Goal: Information Seeking & Learning: Learn about a topic

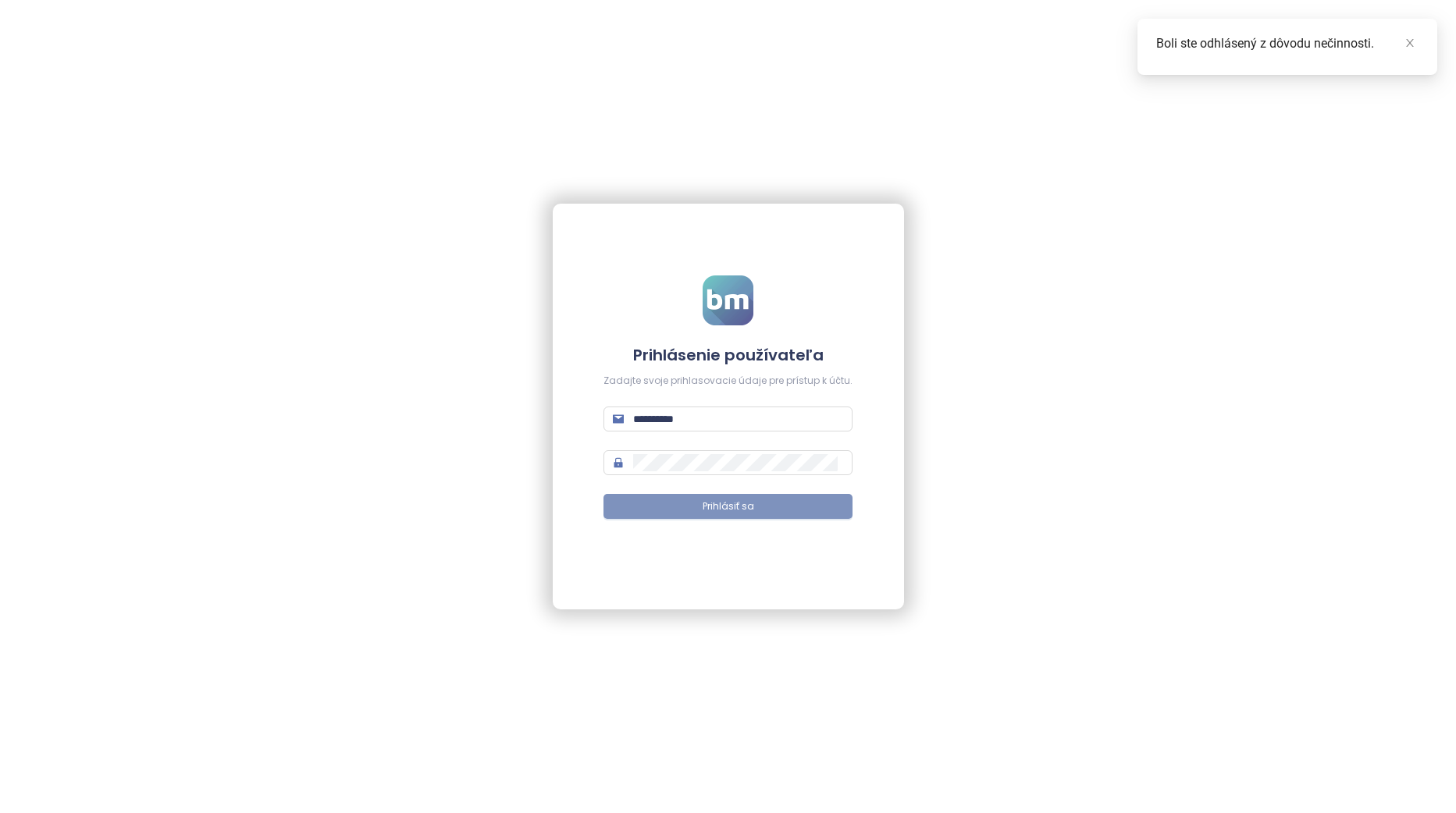
click at [731, 513] on span "Prihlásiť sa" at bounding box center [729, 507] width 52 height 15
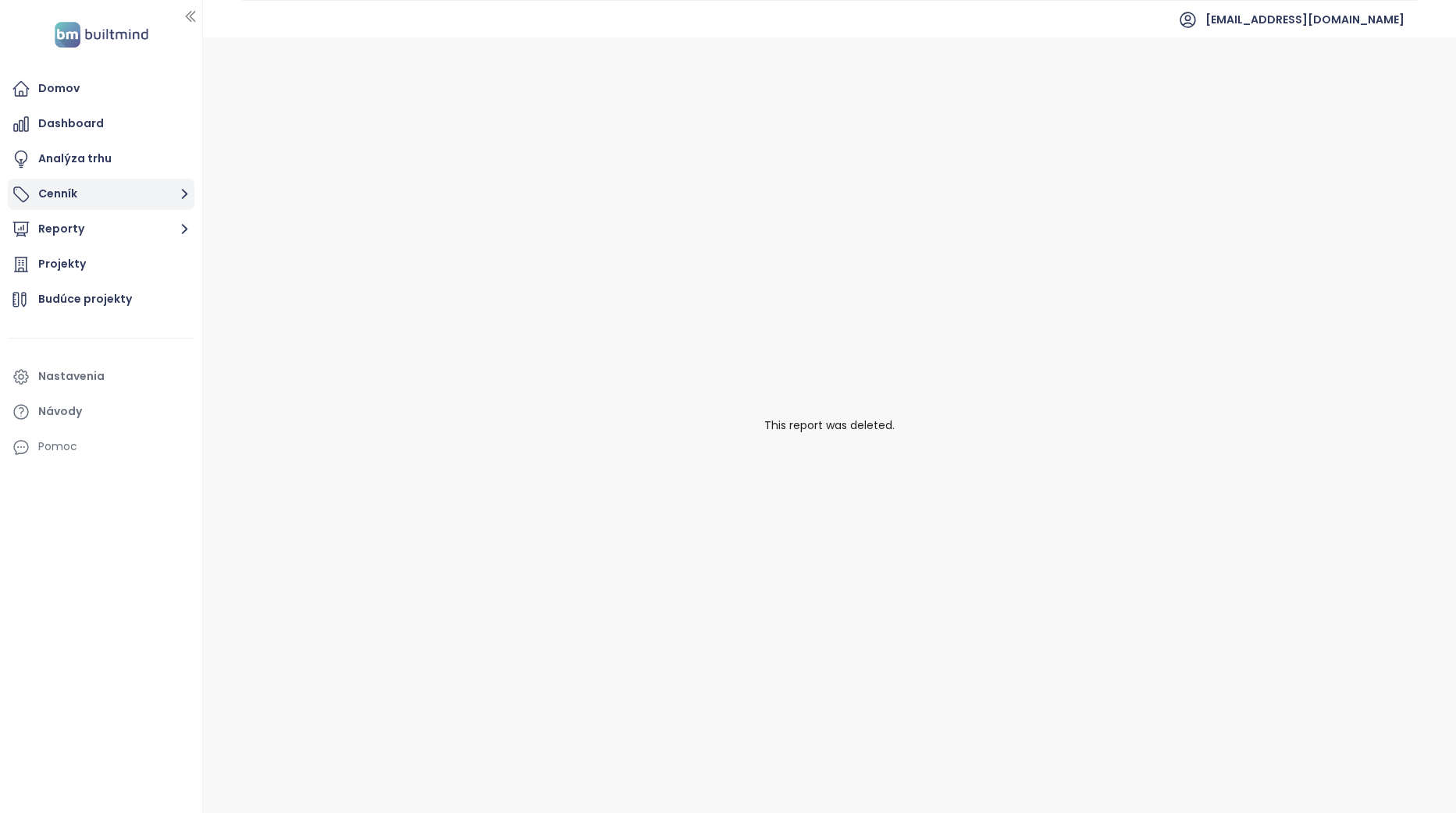
click at [100, 197] on button "Cenník" at bounding box center [100, 194] width 187 height 31
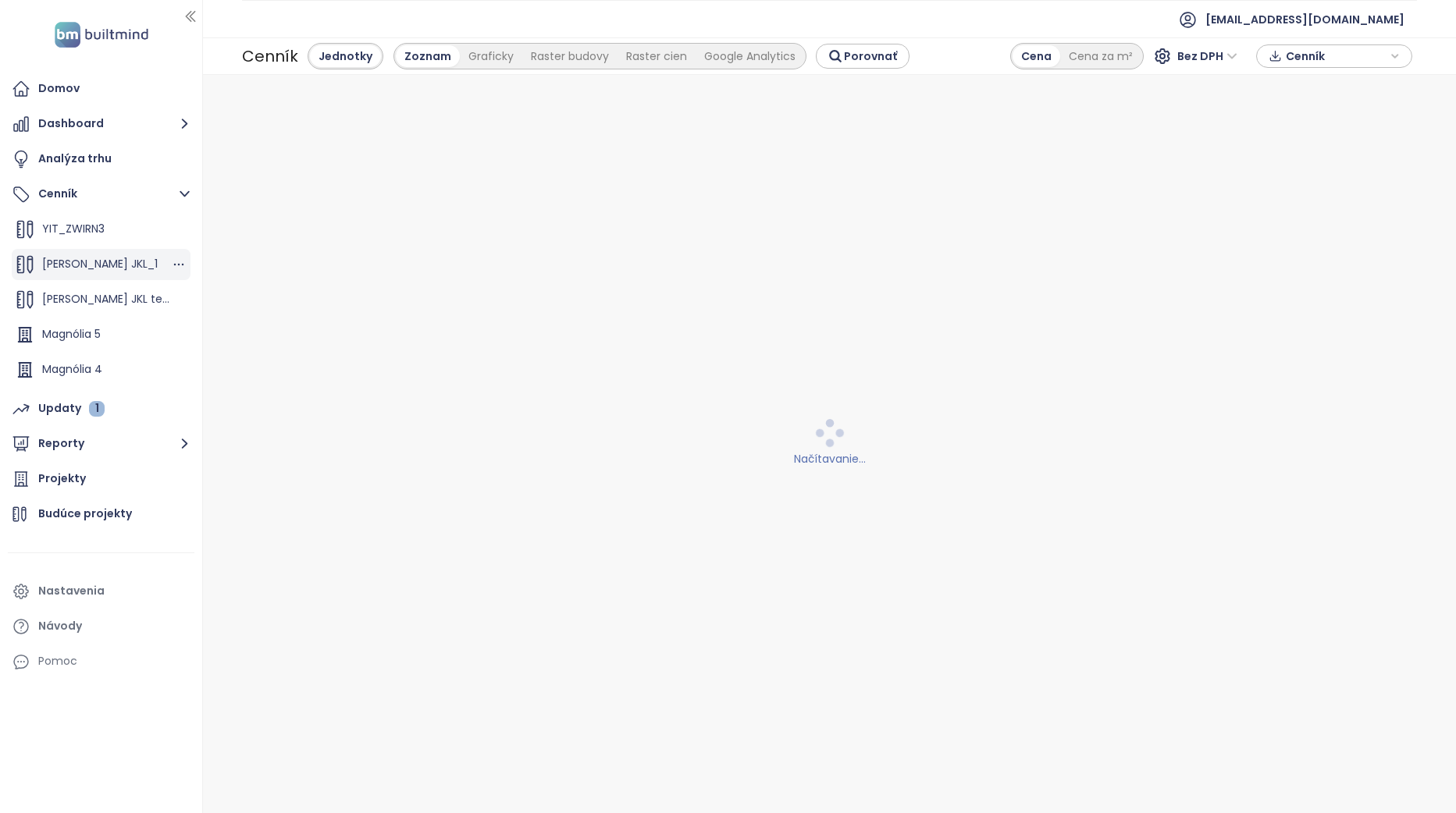
scroll to position [141, 0]
click at [100, 366] on span "Zwirn 2 HGN" at bounding box center [74, 373] width 64 height 16
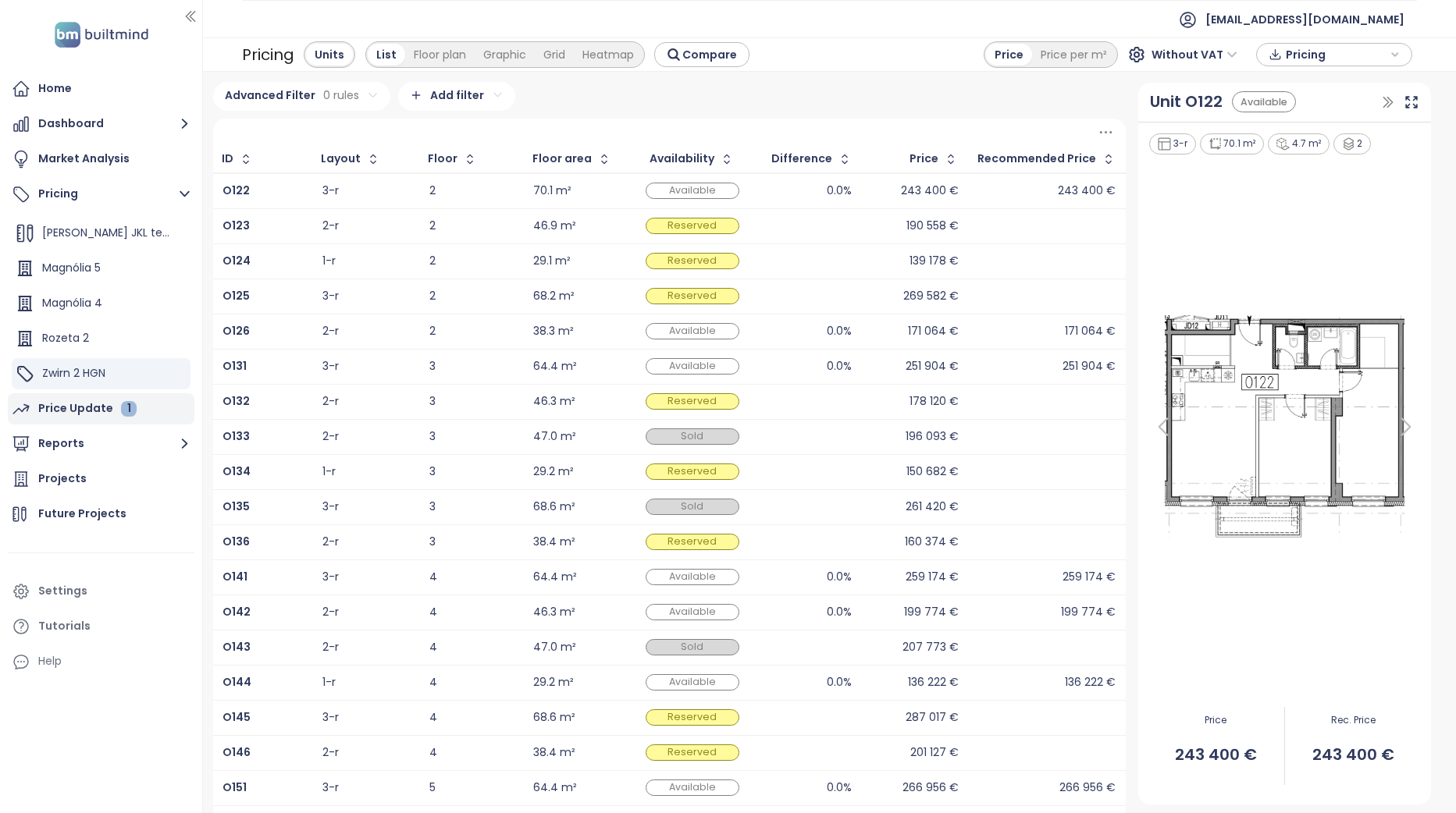
click at [121, 406] on div "1" at bounding box center [129, 409] width 16 height 16
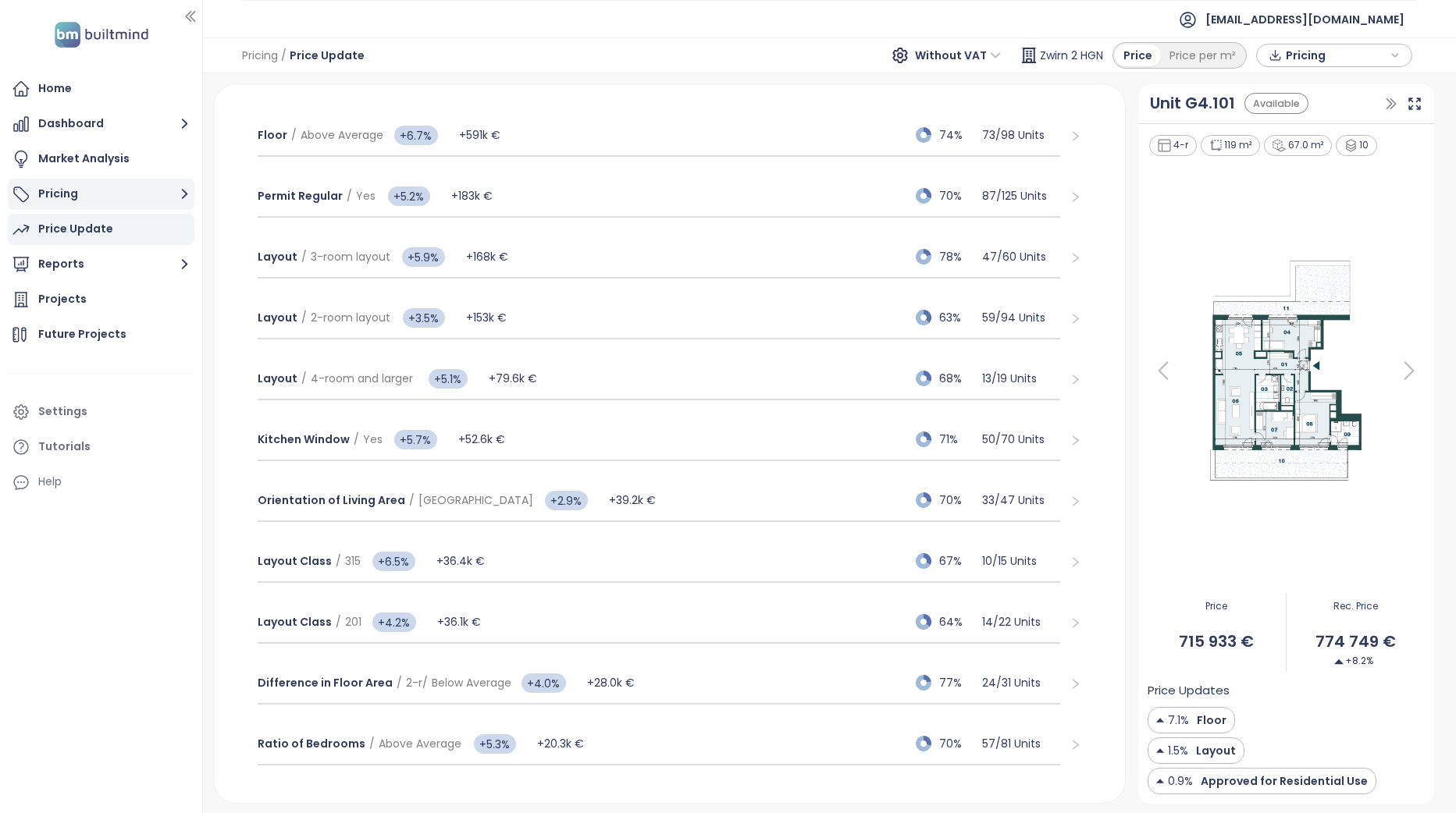
scroll to position [234, 0]
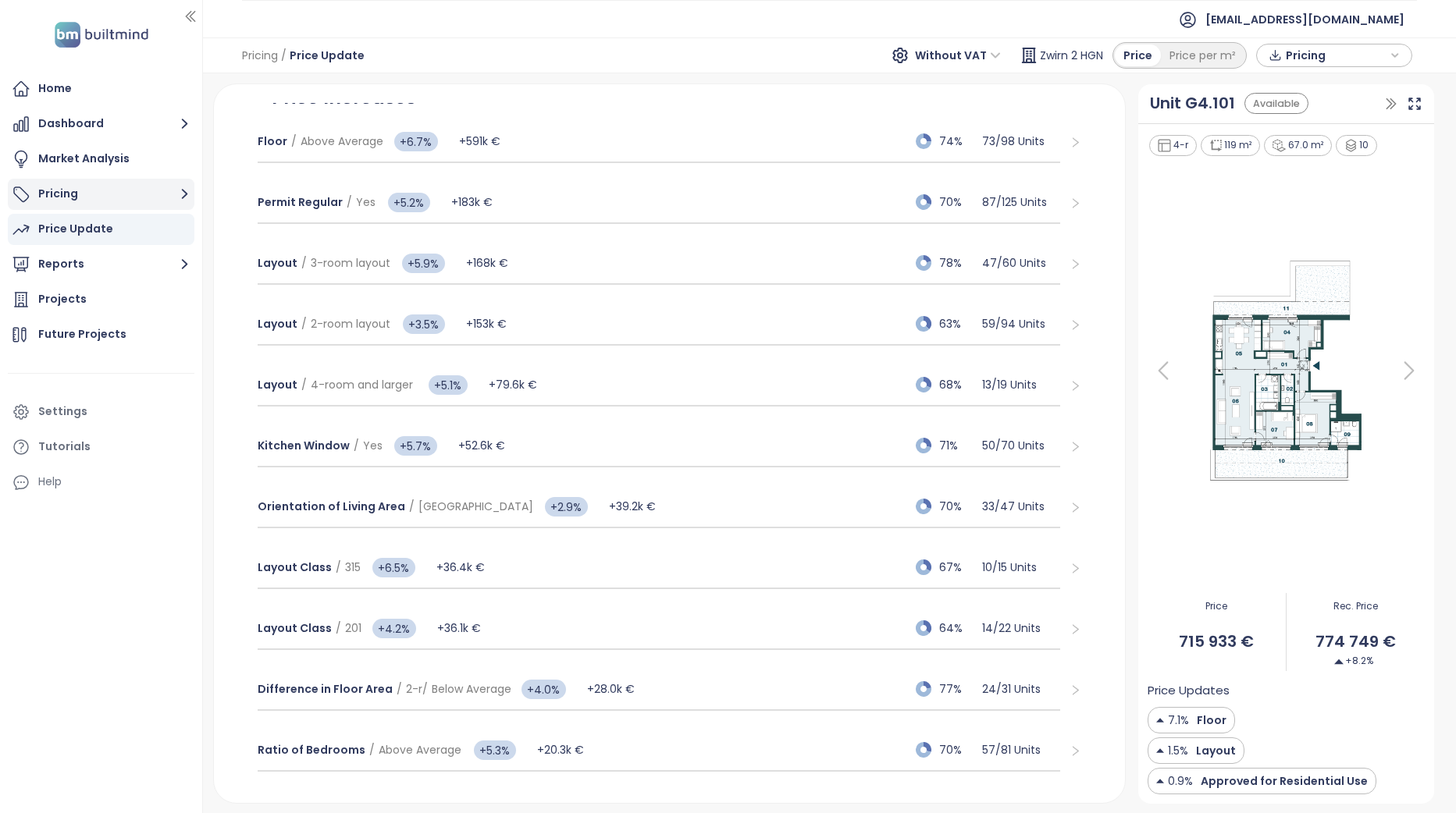
click at [183, 200] on icon "button" at bounding box center [184, 193] width 19 height 19
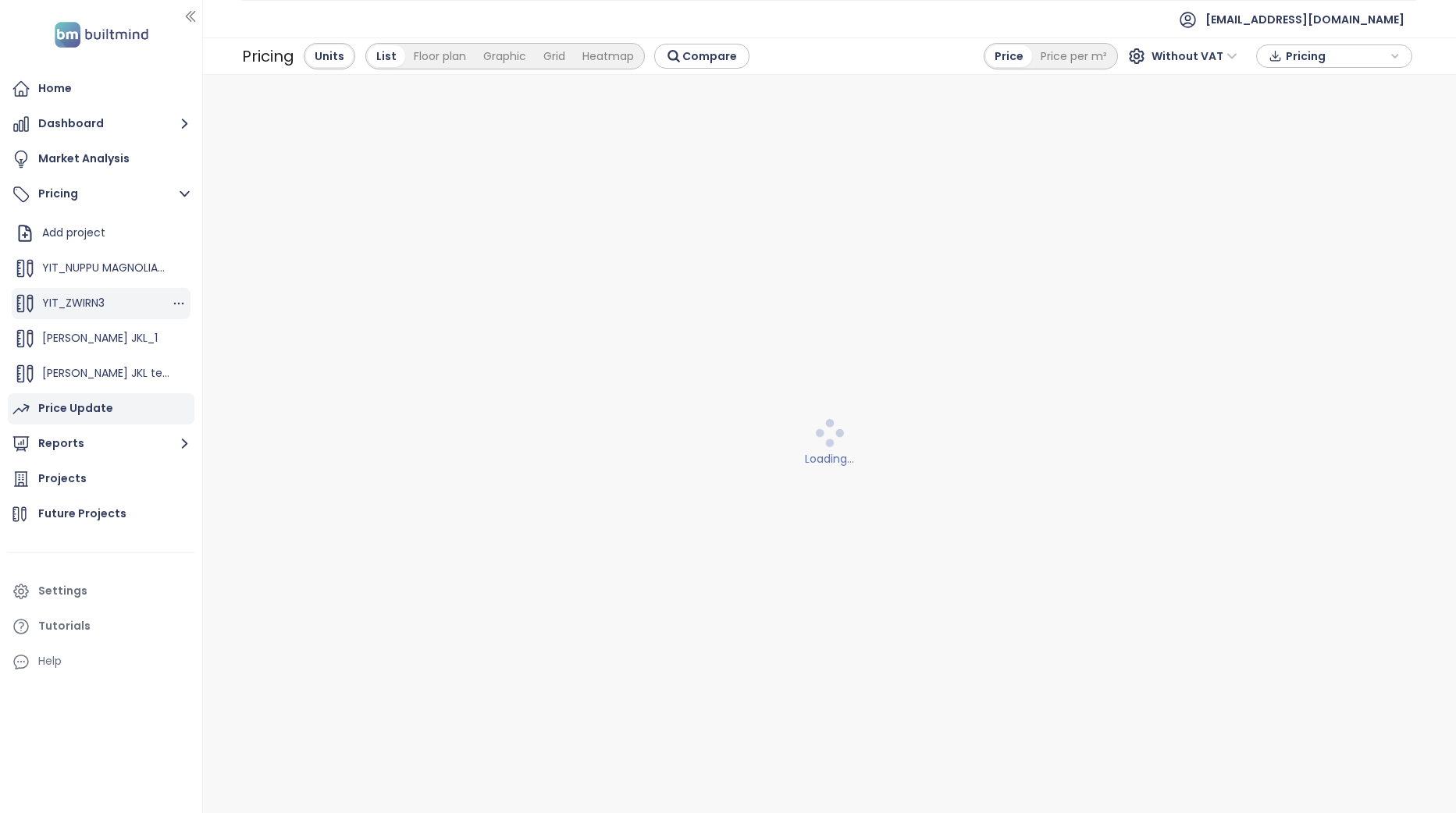
click at [122, 298] on div "YIT_ZWIRN3" at bounding box center [101, 303] width 179 height 31
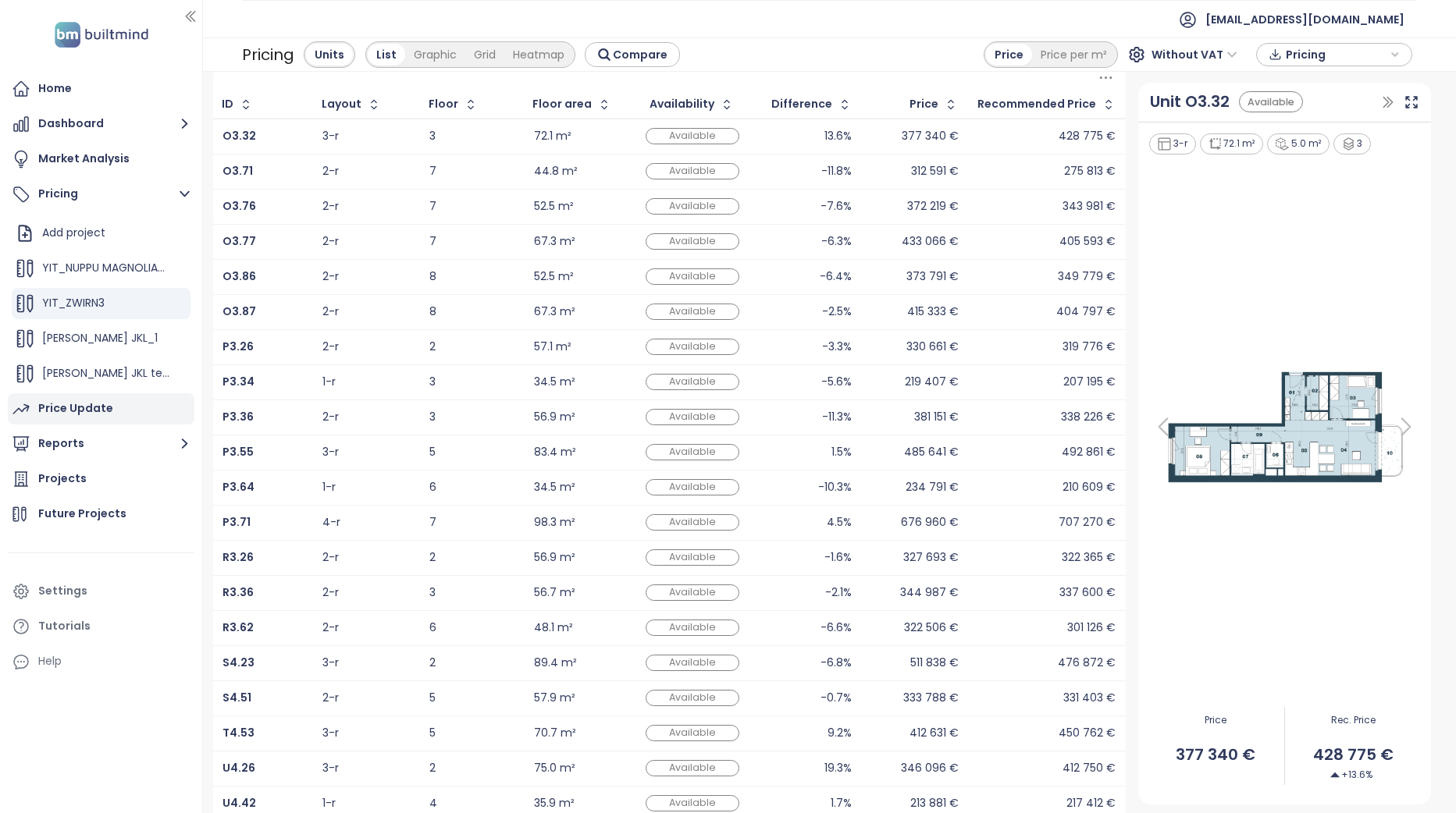
scroll to position [111, 0]
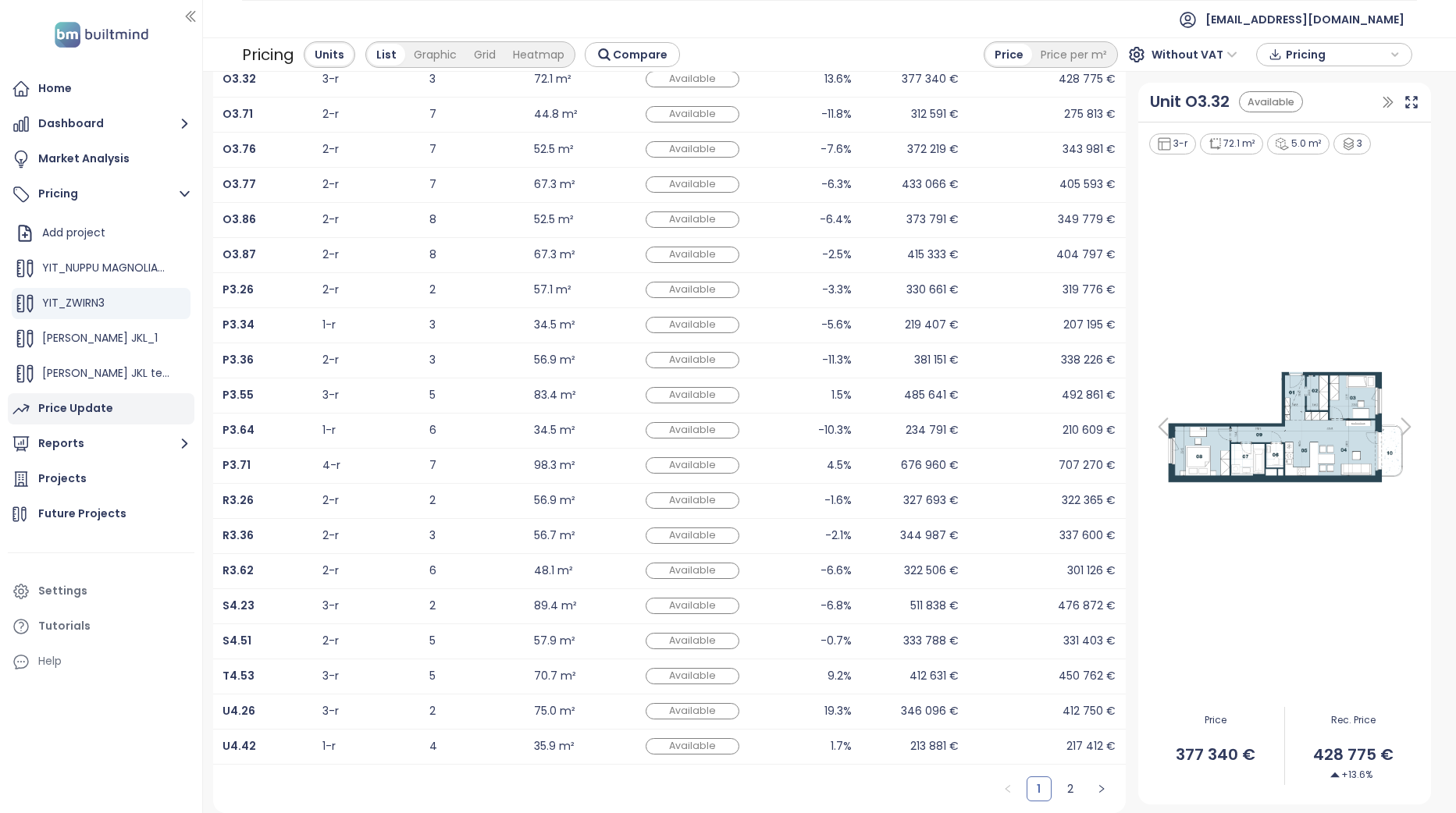
click at [1022, 676] on div "450 762 €" at bounding box center [1047, 677] width 137 height 18
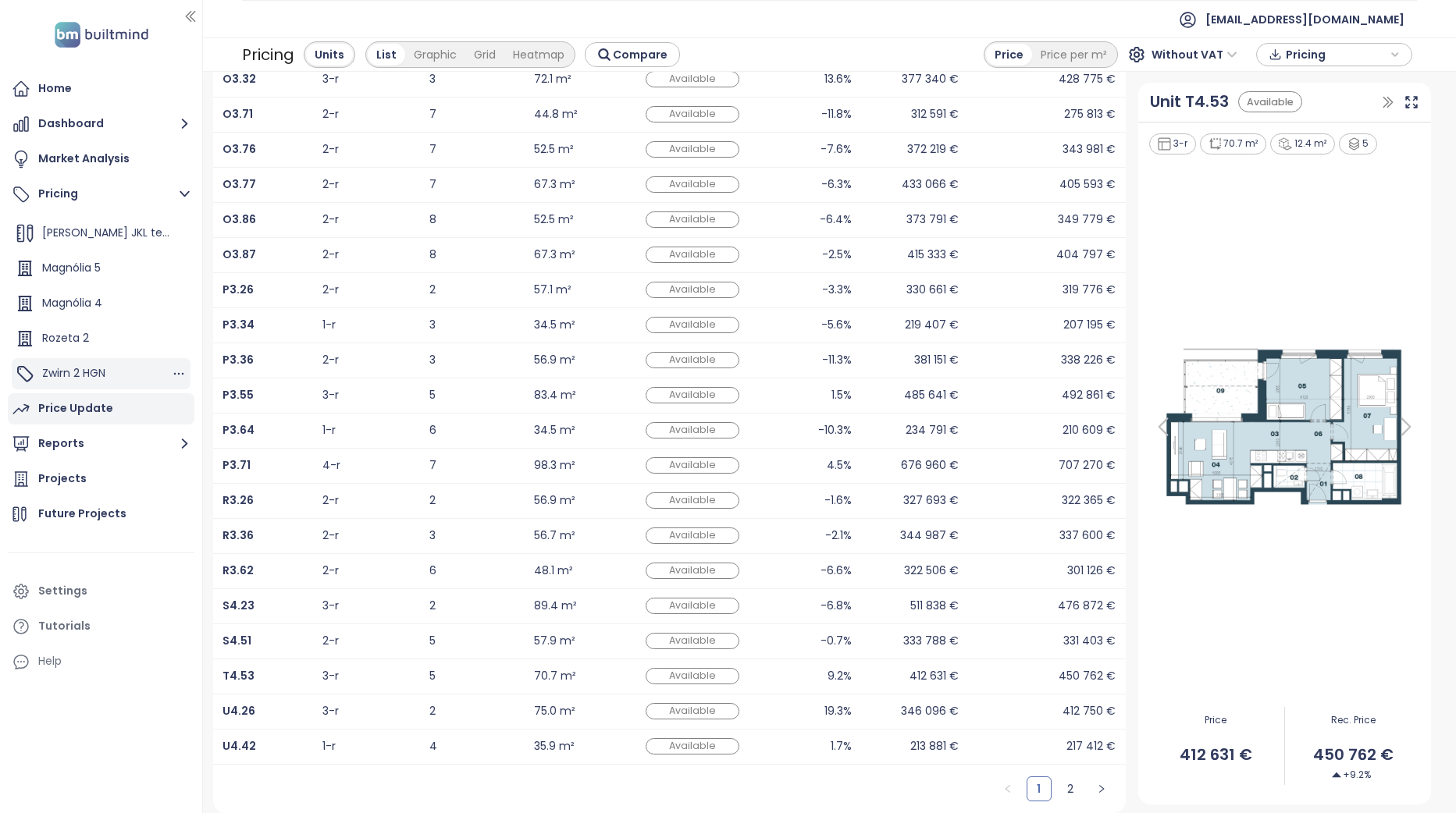
click at [110, 368] on div "Zwirn 2 HGN" at bounding box center [101, 373] width 179 height 31
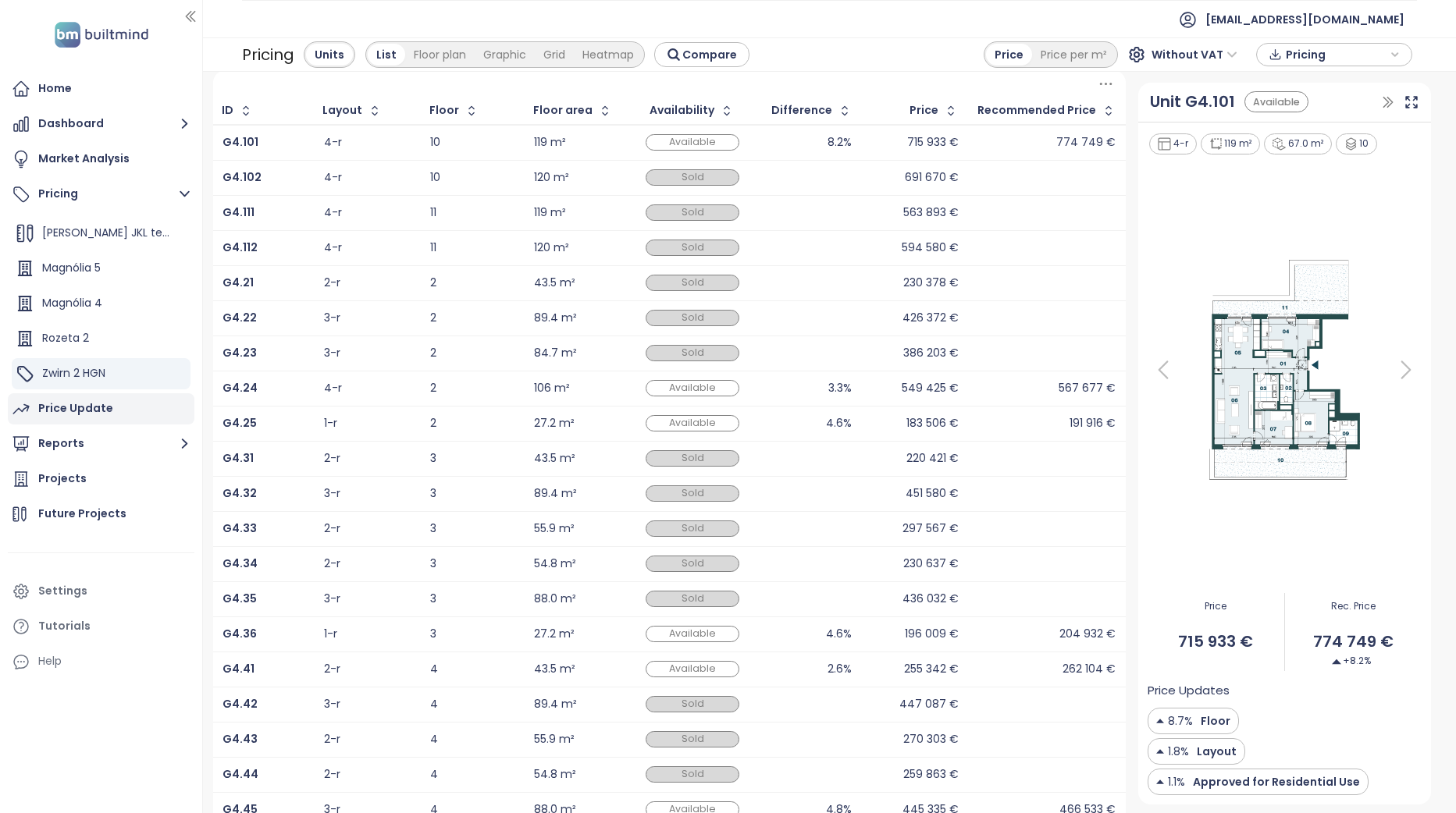
scroll to position [111, 0]
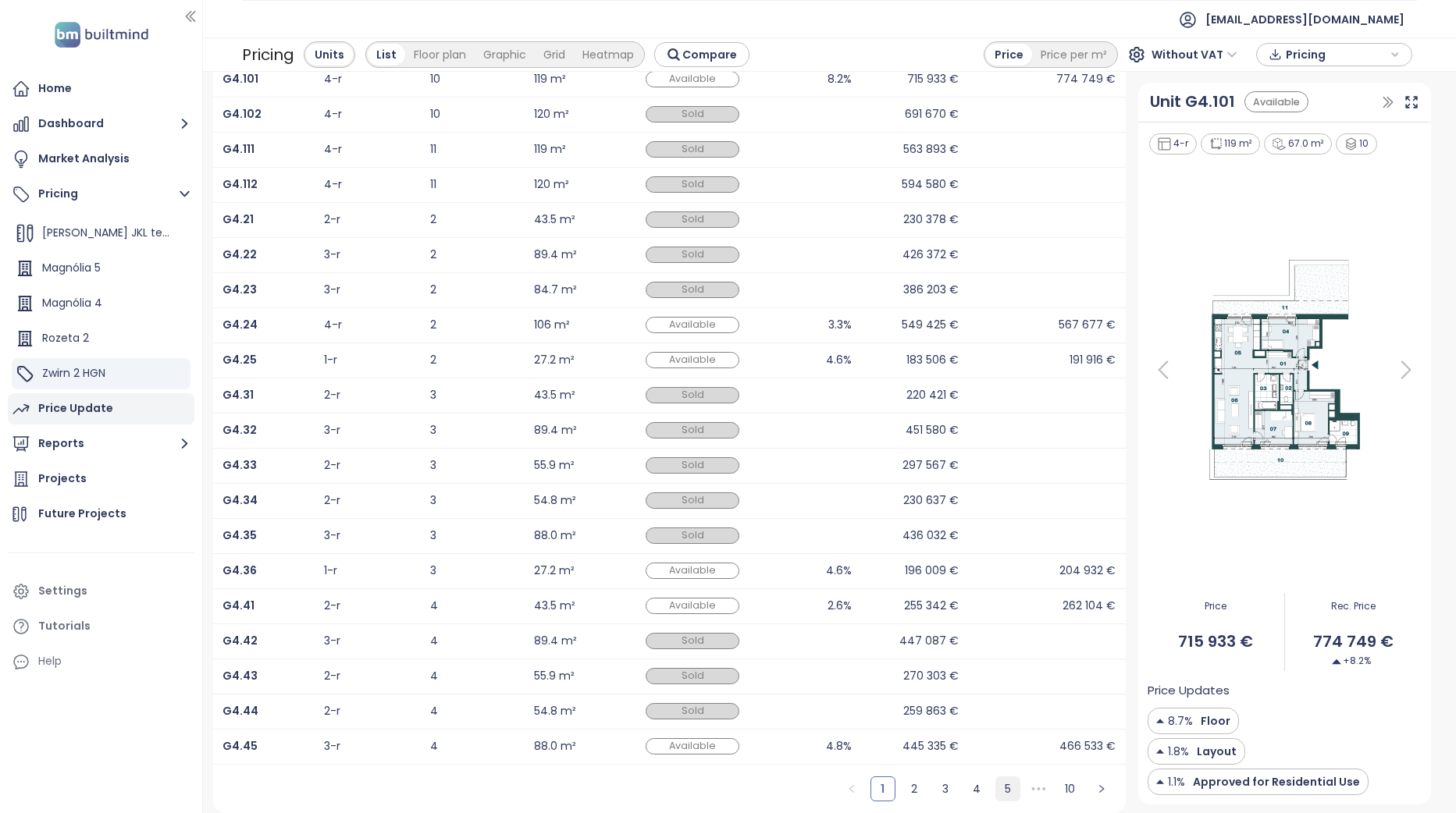
click at [997, 795] on link "5" at bounding box center [1008, 789] width 23 height 23
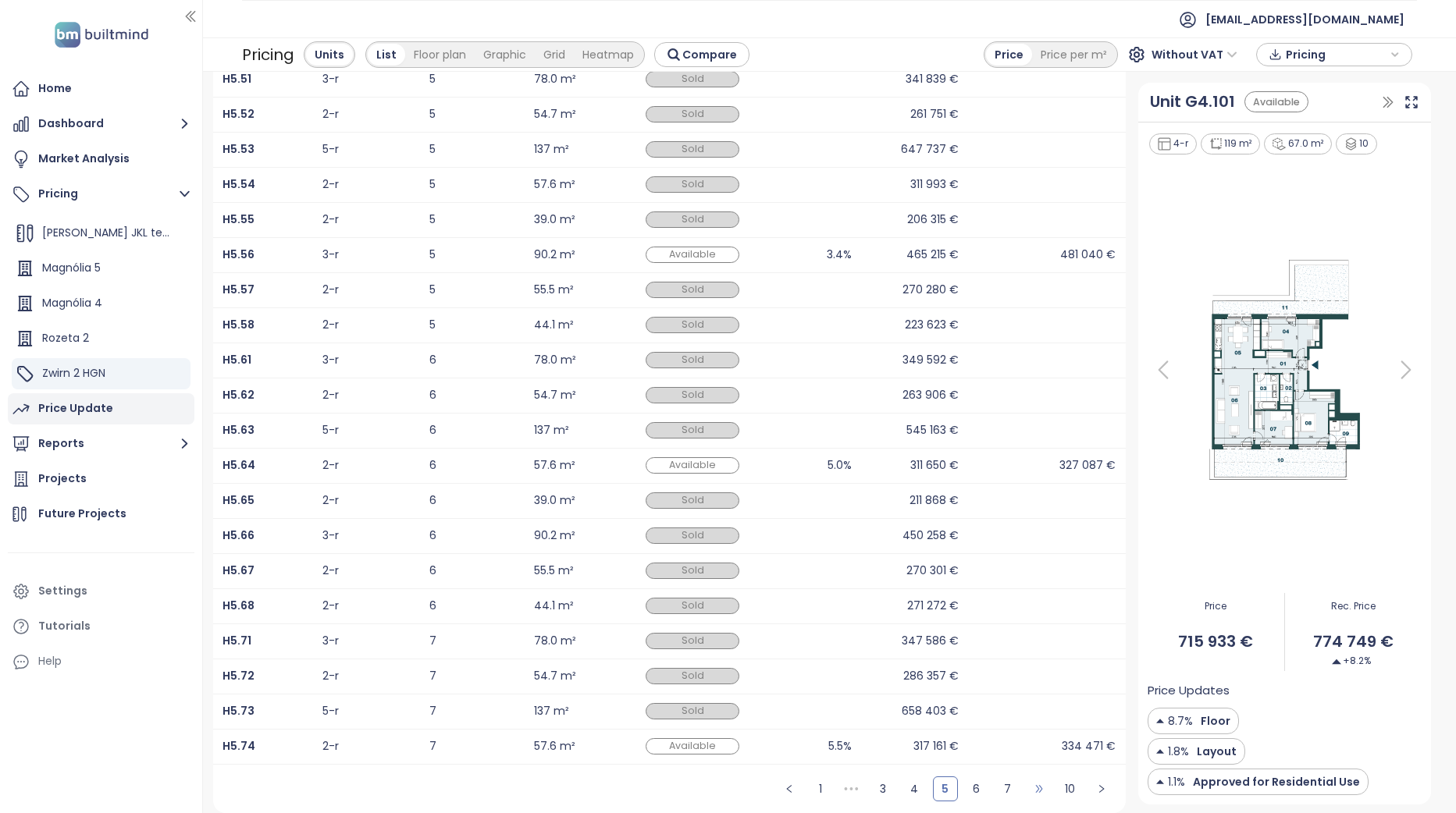
click at [1034, 794] on span "•••" at bounding box center [1039, 789] width 25 height 25
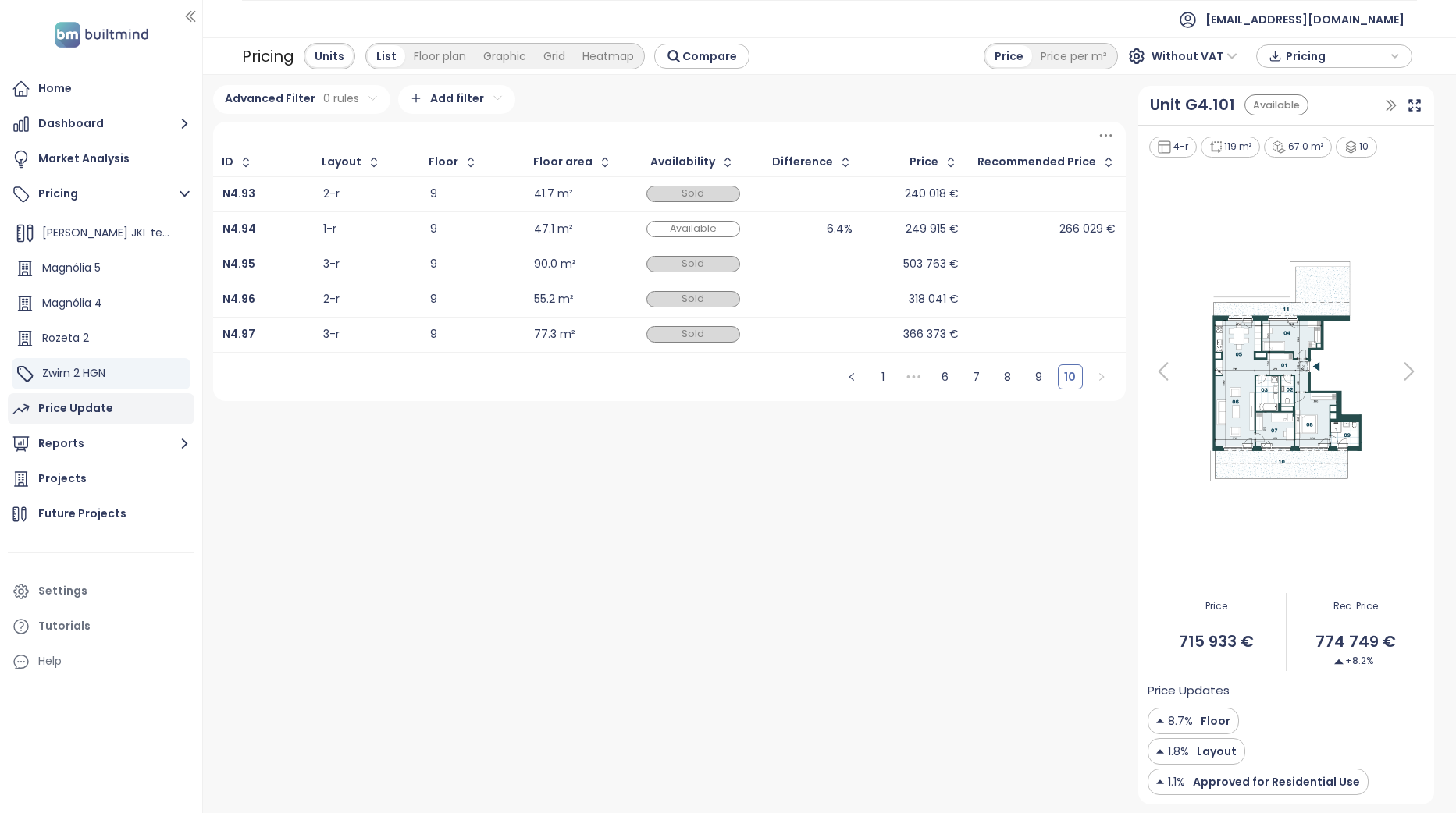
scroll to position [0, 0]
click at [361, 229] on div "1-r" at bounding box center [367, 229] width 88 height 18
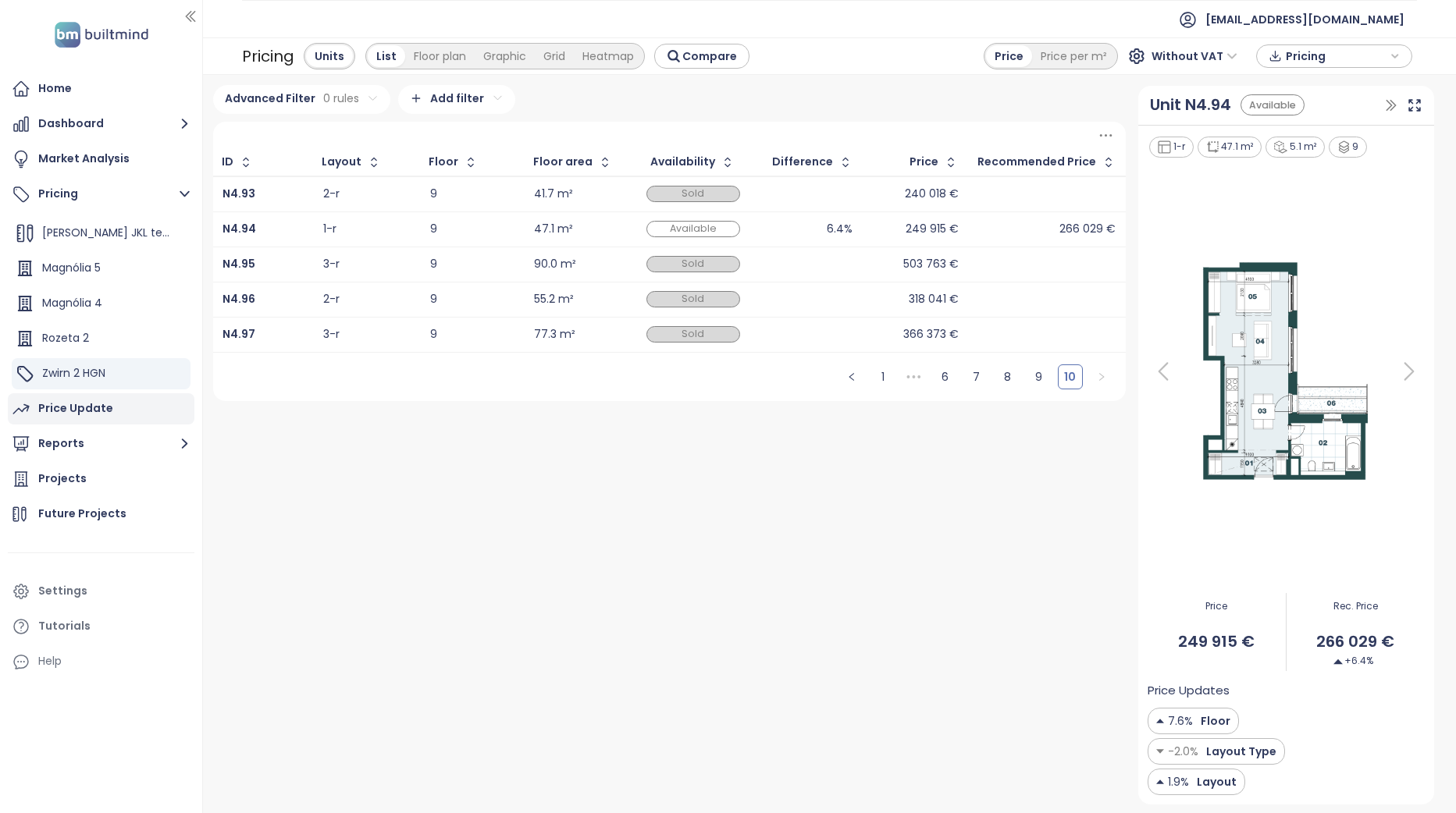
click at [1073, 226] on div "266 029 €" at bounding box center [1087, 229] width 56 height 10
click at [327, 101] on html "Home Dashboard Market Analysis Pricing Add project YIT_NUPPU MAGNOLIA_4 YIT_ZWI…" at bounding box center [728, 406] width 1456 height 813
click at [328, 104] on html "Home Dashboard Market Analysis Pricing Add project YIT_NUPPU MAGNOLIA_4 YIT_ZWI…" at bounding box center [728, 406] width 1456 height 813
click at [375, 162] on icon "button" at bounding box center [374, 162] width 16 height 16
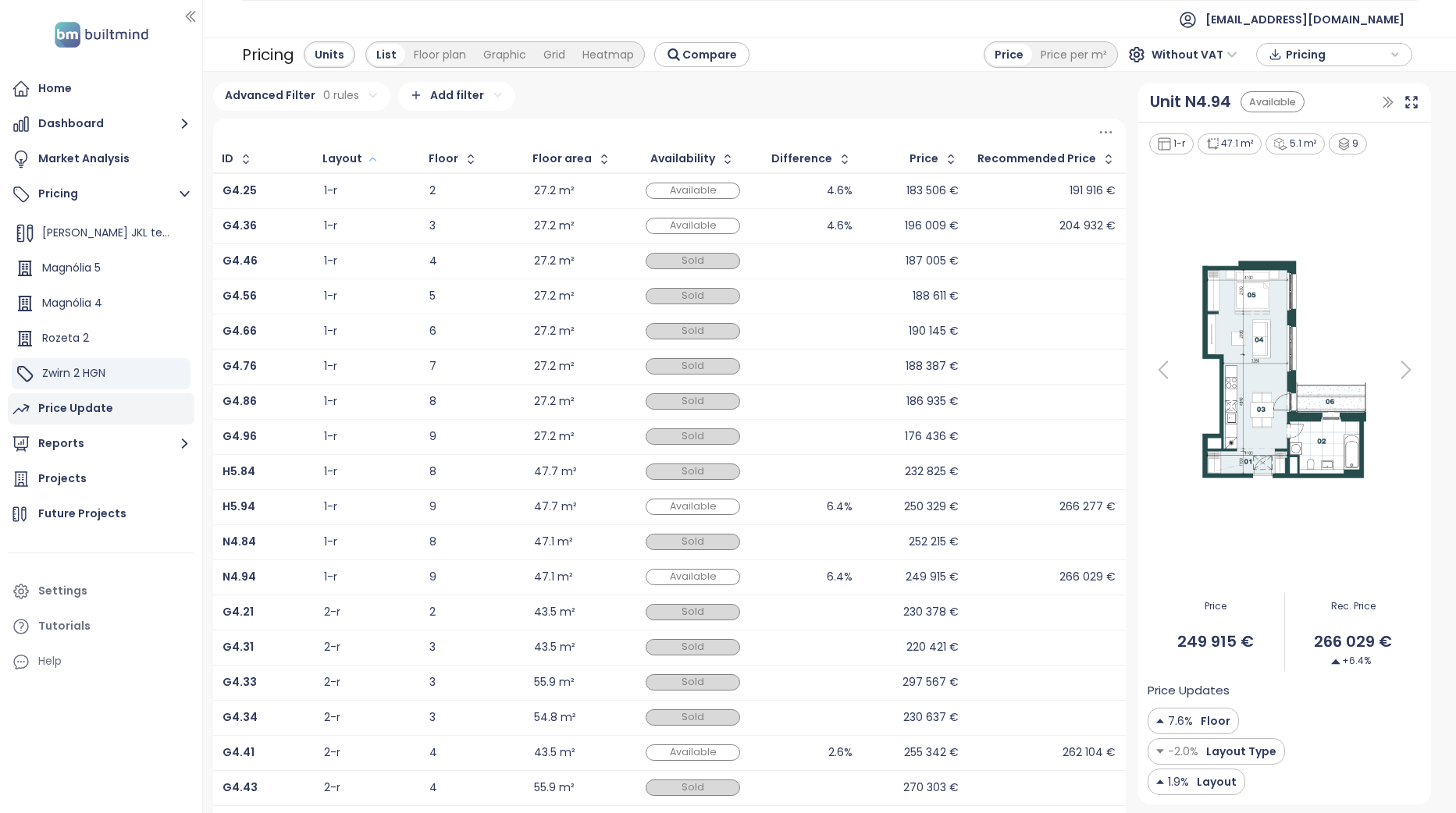
click at [609, 100] on div "Advanced Filter 0 rules Add filter" at bounding box center [669, 96] width 913 height 29
click at [1407, 647] on span "266 029 €" at bounding box center [1353, 642] width 136 height 24
click at [1410, 115] on div "Unit N4.94 Available" at bounding box center [1285, 103] width 293 height 40
click at [1409, 106] on icon at bounding box center [1412, 102] width 16 height 16
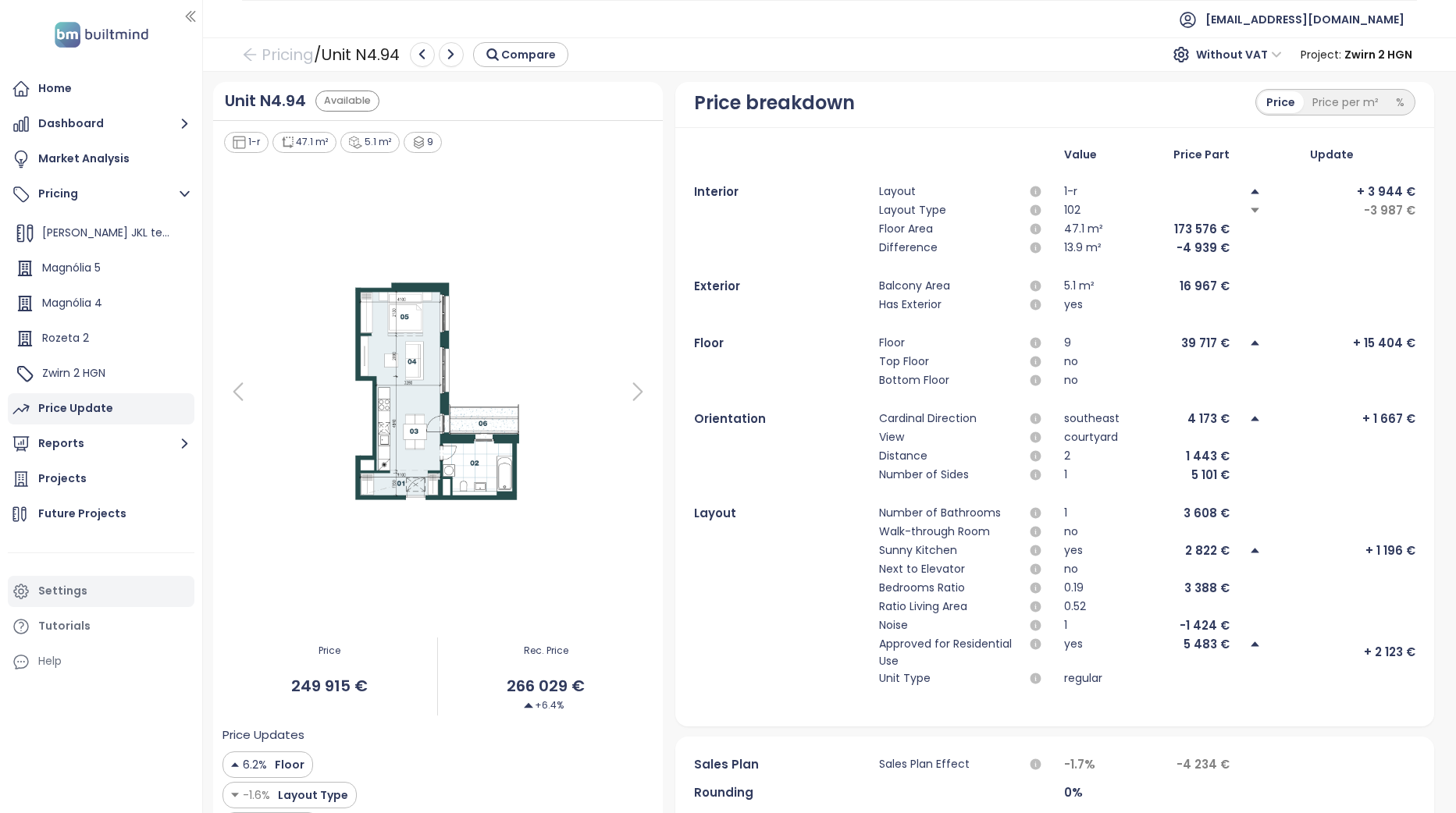
click at [86, 591] on div "Settings" at bounding box center [100, 591] width 187 height 31
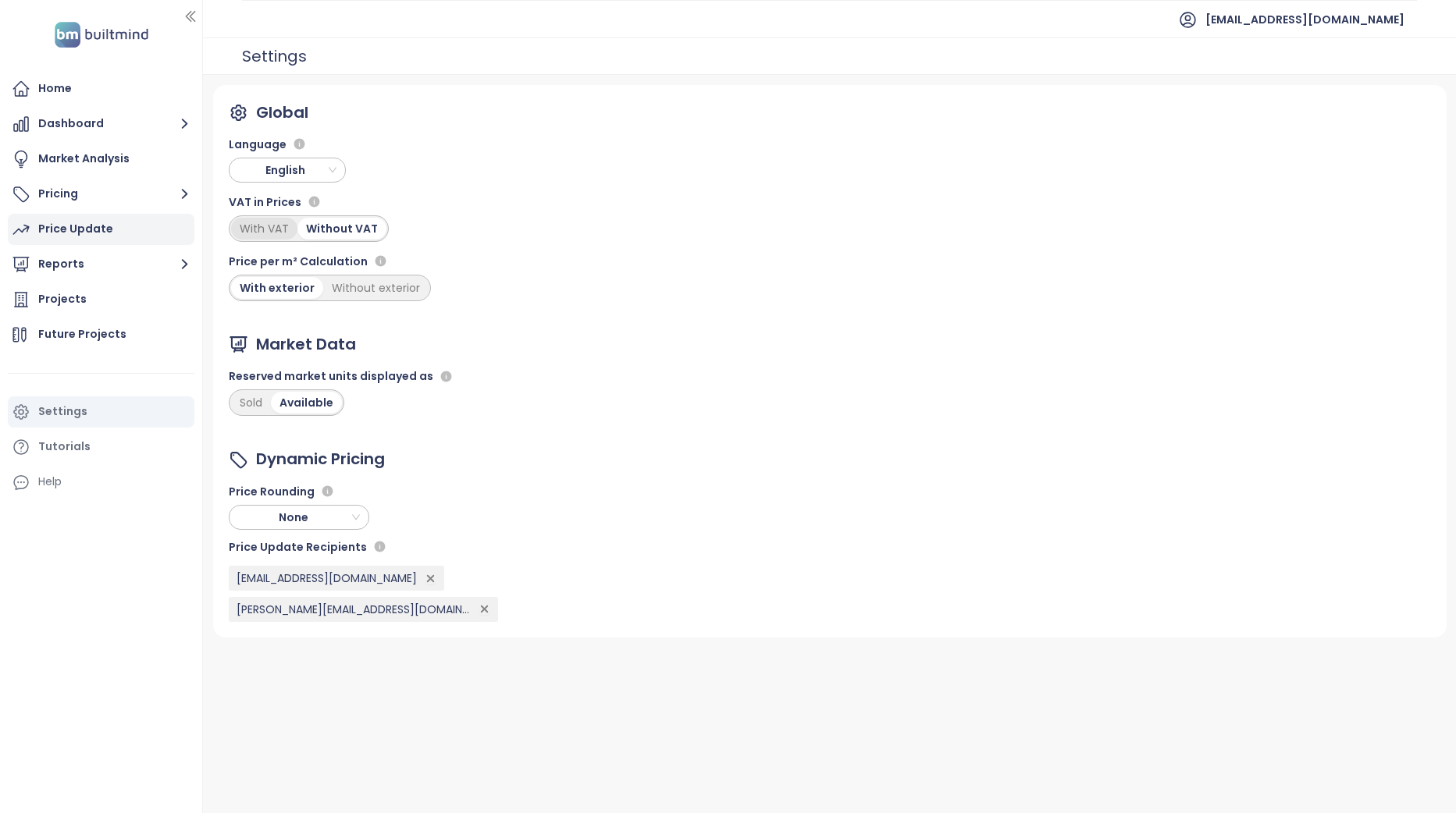
click at [285, 228] on div "With VAT" at bounding box center [264, 228] width 66 height 22
click at [333, 169] on span "English" at bounding box center [289, 170] width 110 height 23
click at [295, 325] on div "Slovak" at bounding box center [287, 326] width 92 height 18
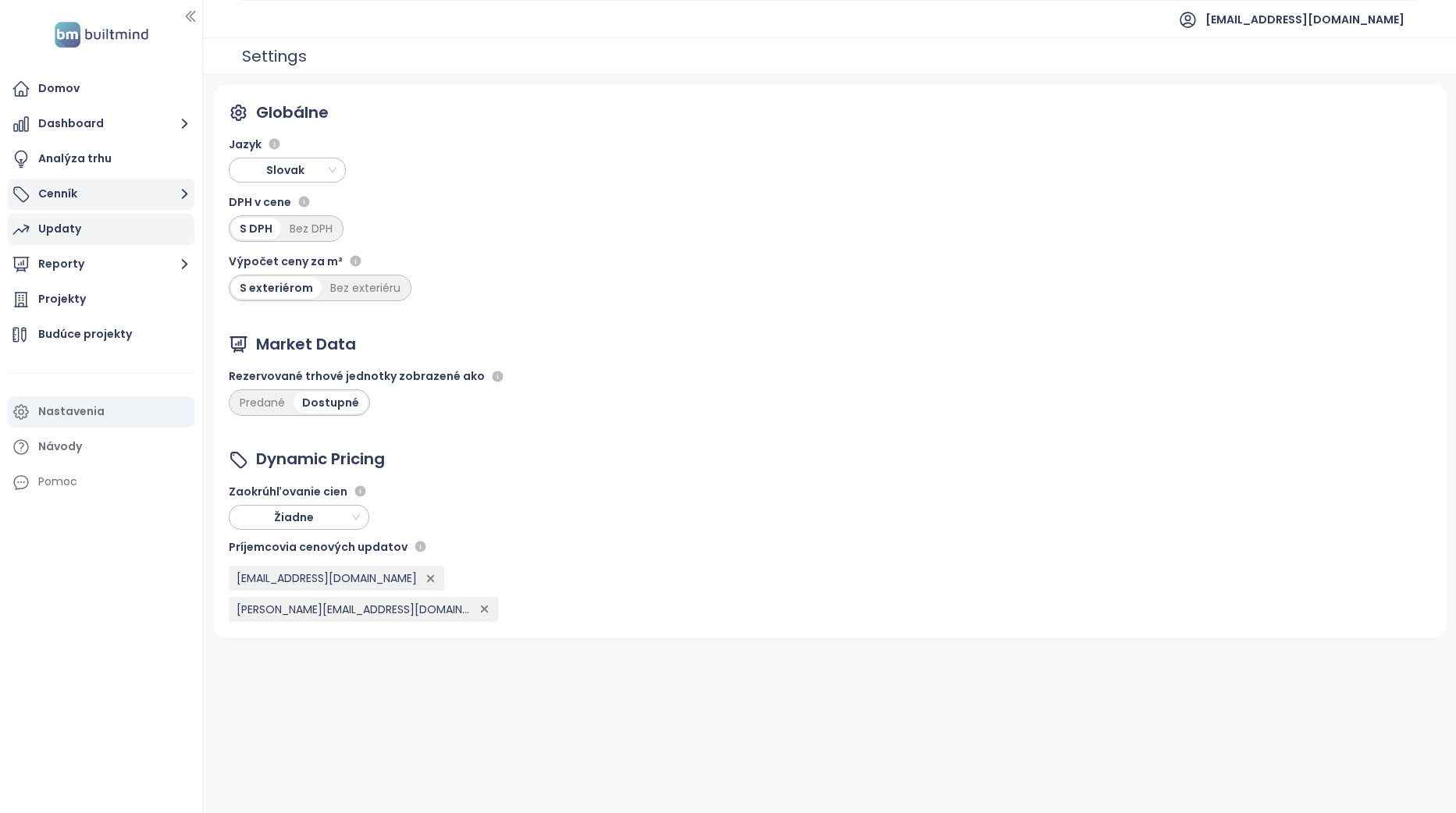
click at [123, 197] on button "Cenník" at bounding box center [100, 194] width 187 height 31
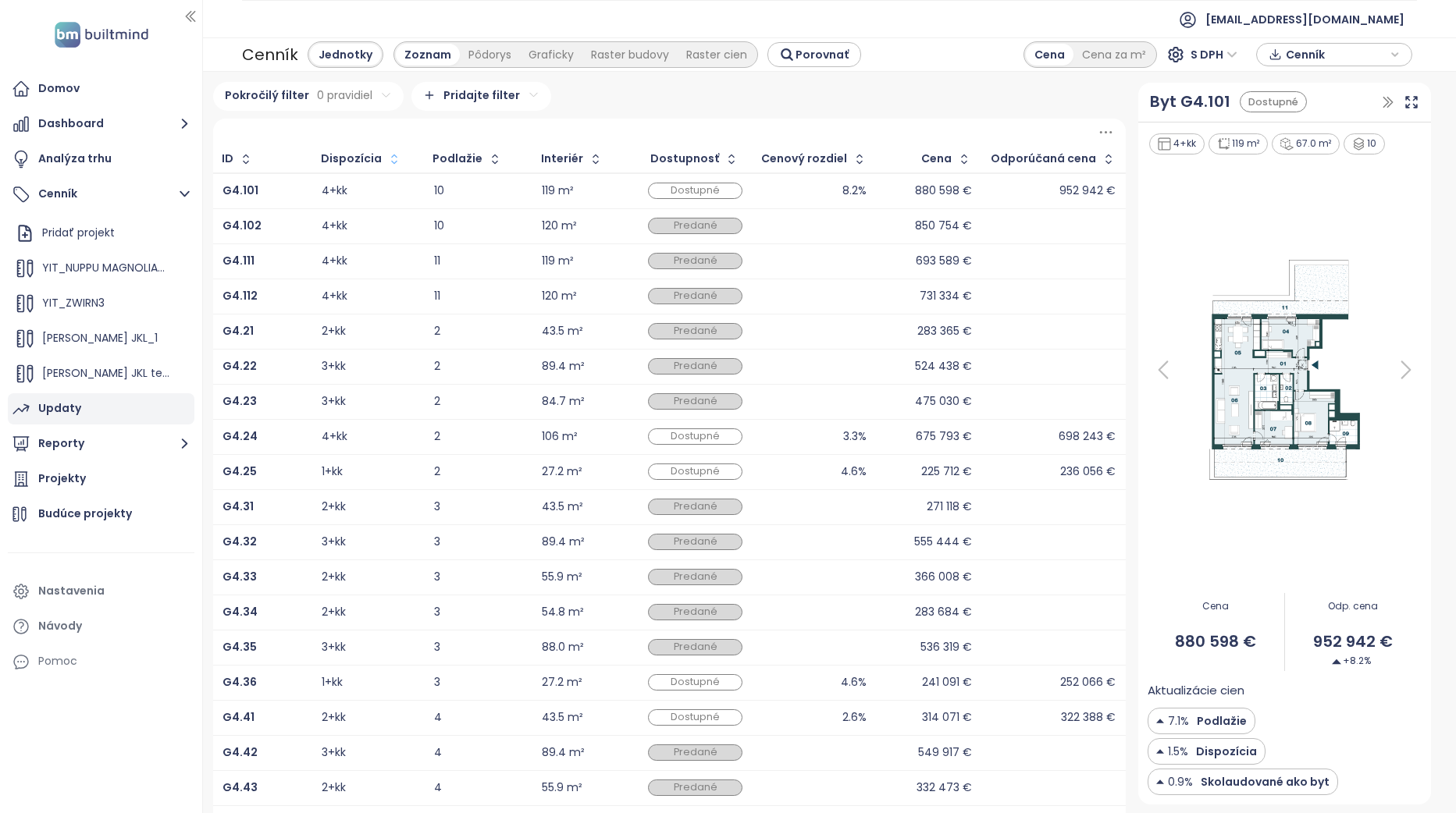
click at [390, 161] on icon "button" at bounding box center [394, 159] width 16 height 16
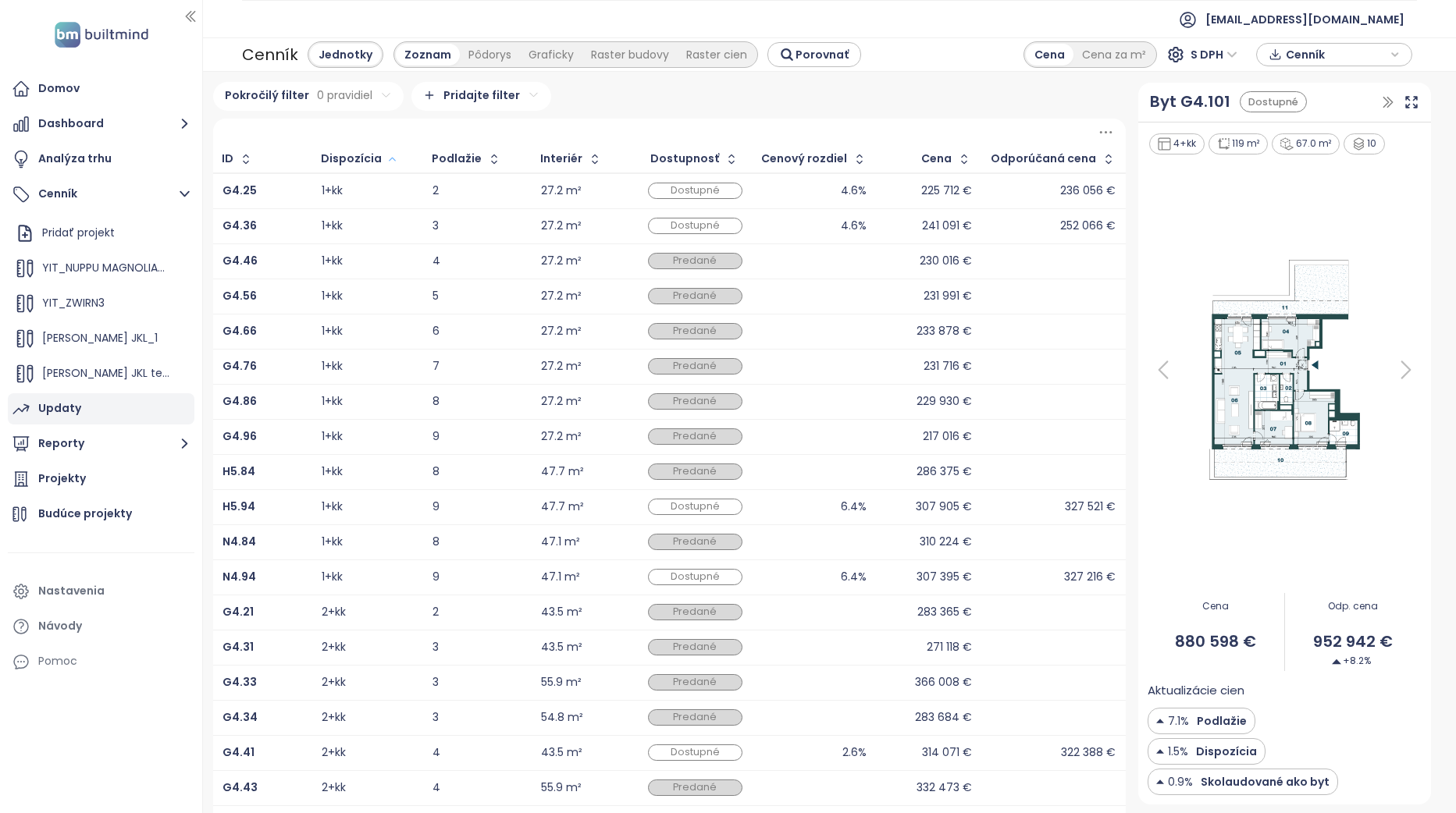
click at [323, 574] on div "1+kk" at bounding box center [331, 577] width 21 height 10
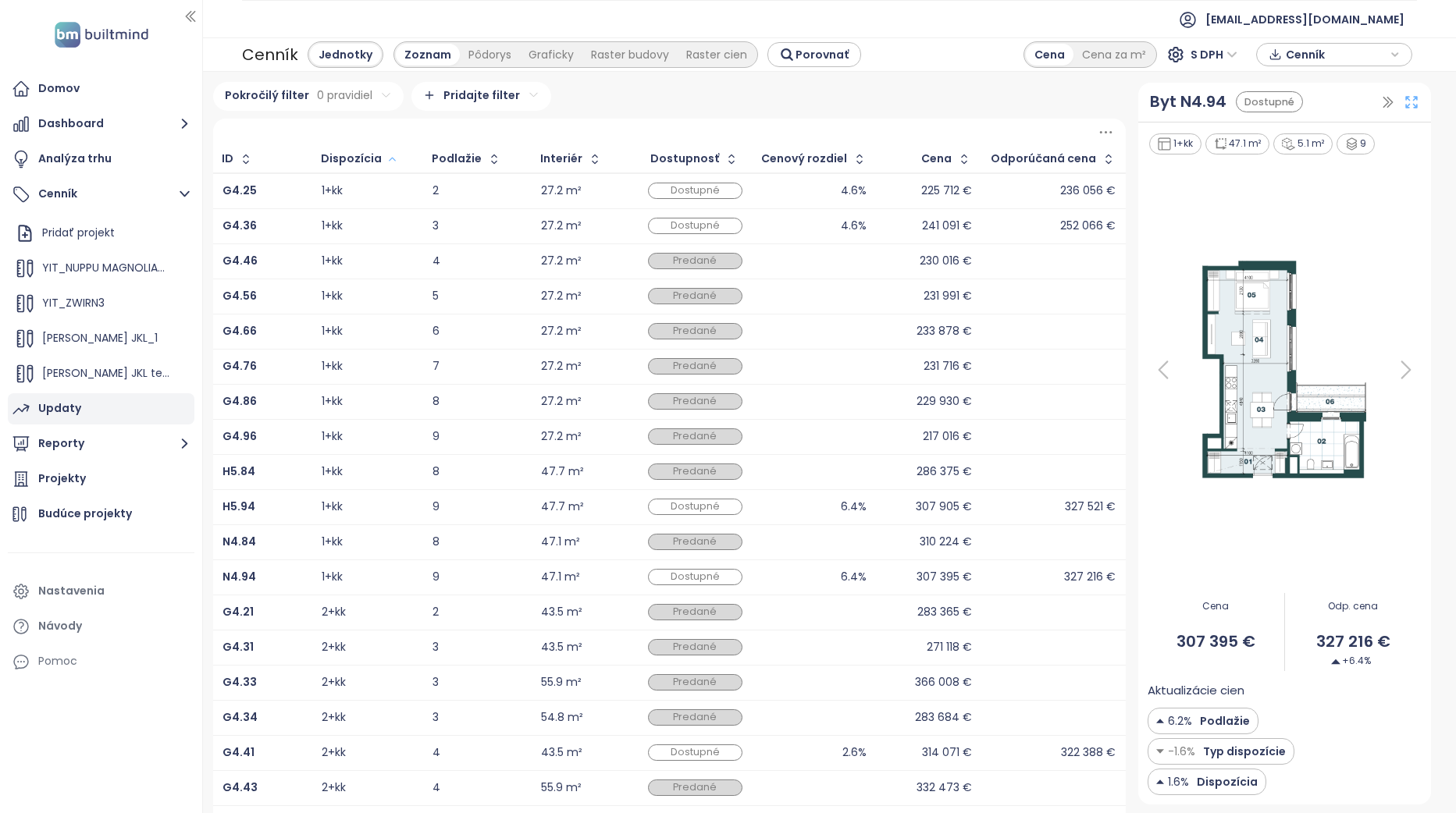
click at [1409, 105] on icon at bounding box center [1412, 102] width 16 height 16
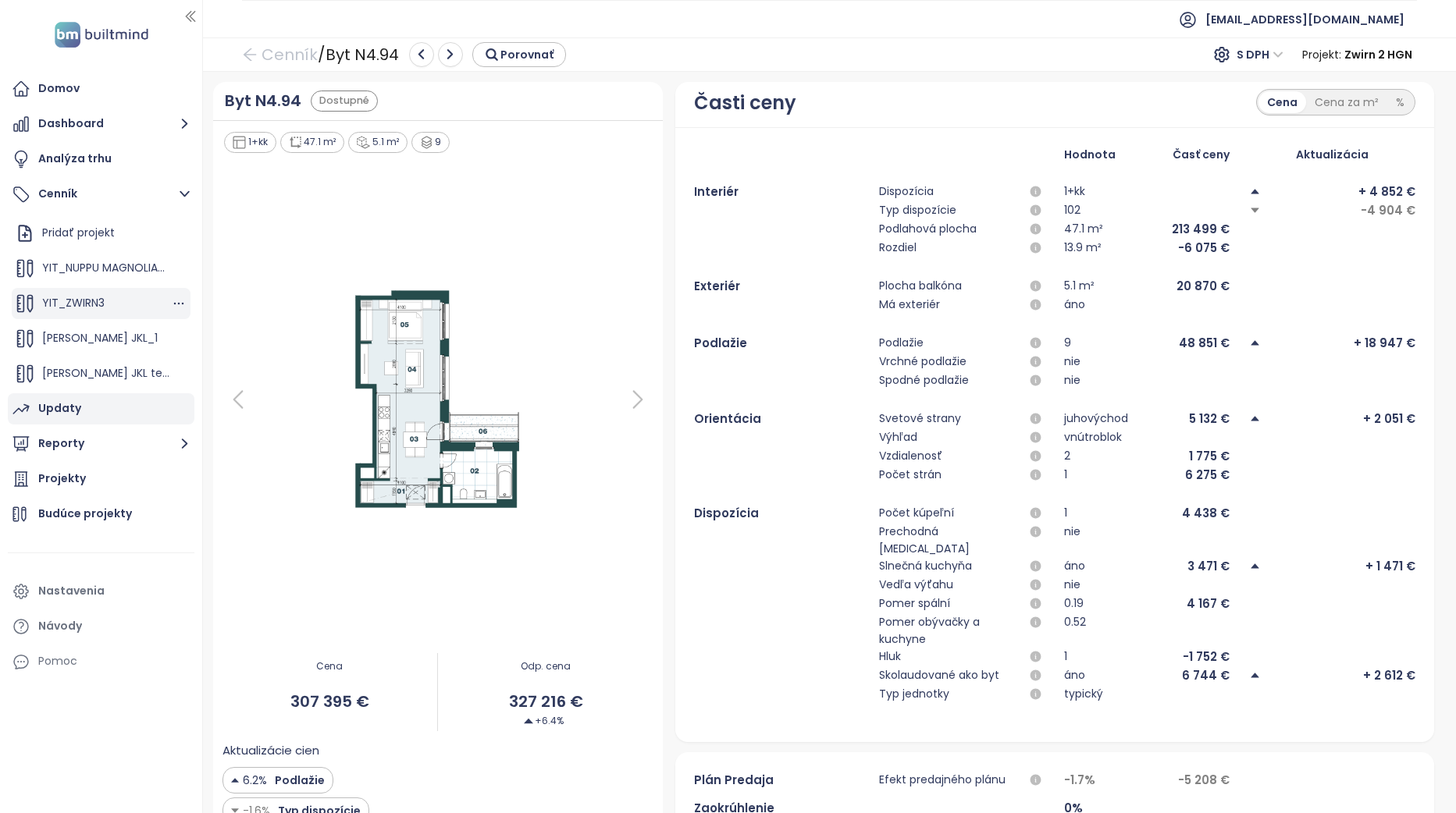
click at [82, 297] on span "YIT_ZWIRN3" at bounding box center [73, 303] width 63 height 16
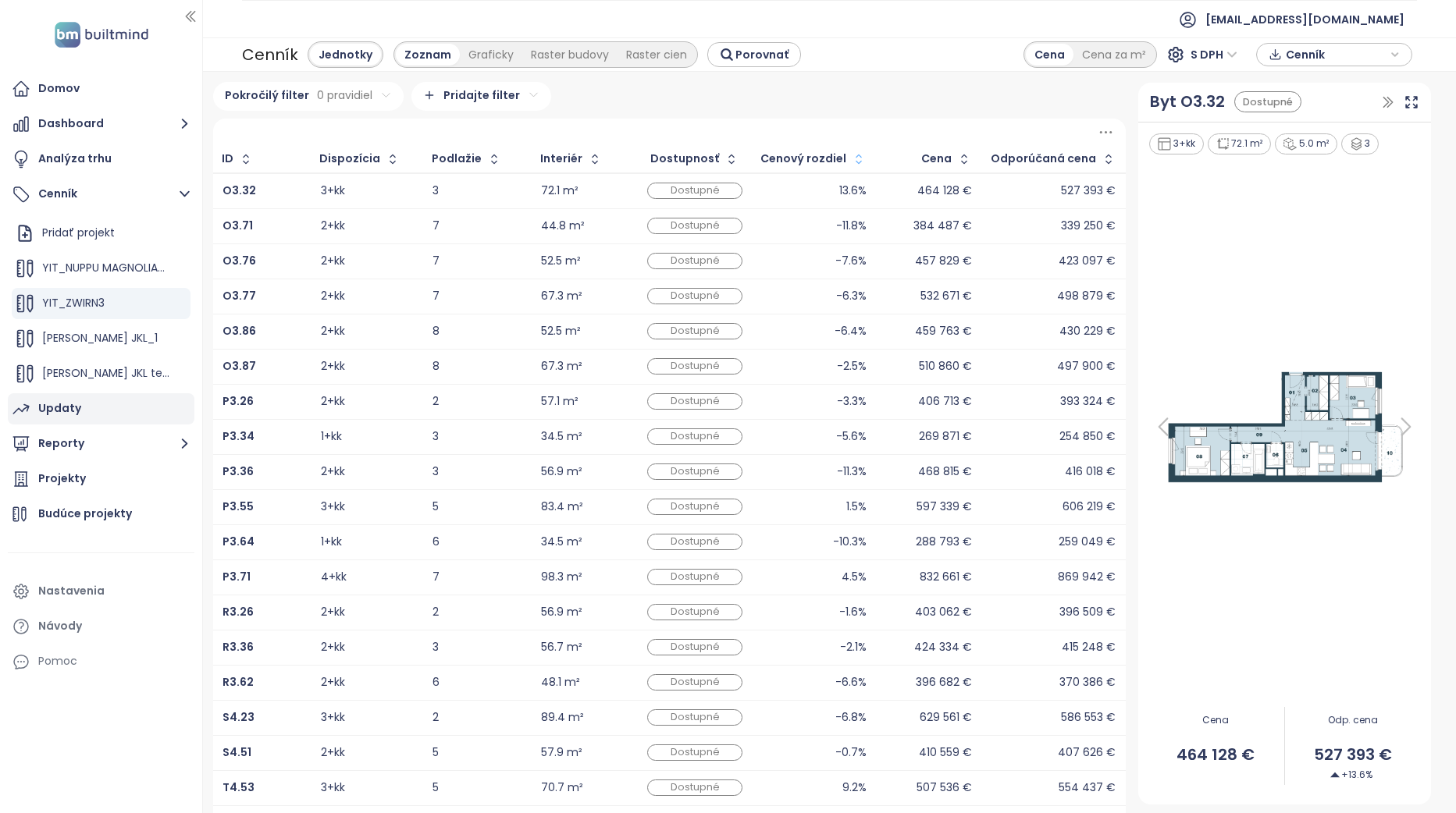
click at [859, 164] on icon "button" at bounding box center [859, 159] width 16 height 16
click at [812, 188] on div "-11.8%" at bounding box center [815, 191] width 100 height 18
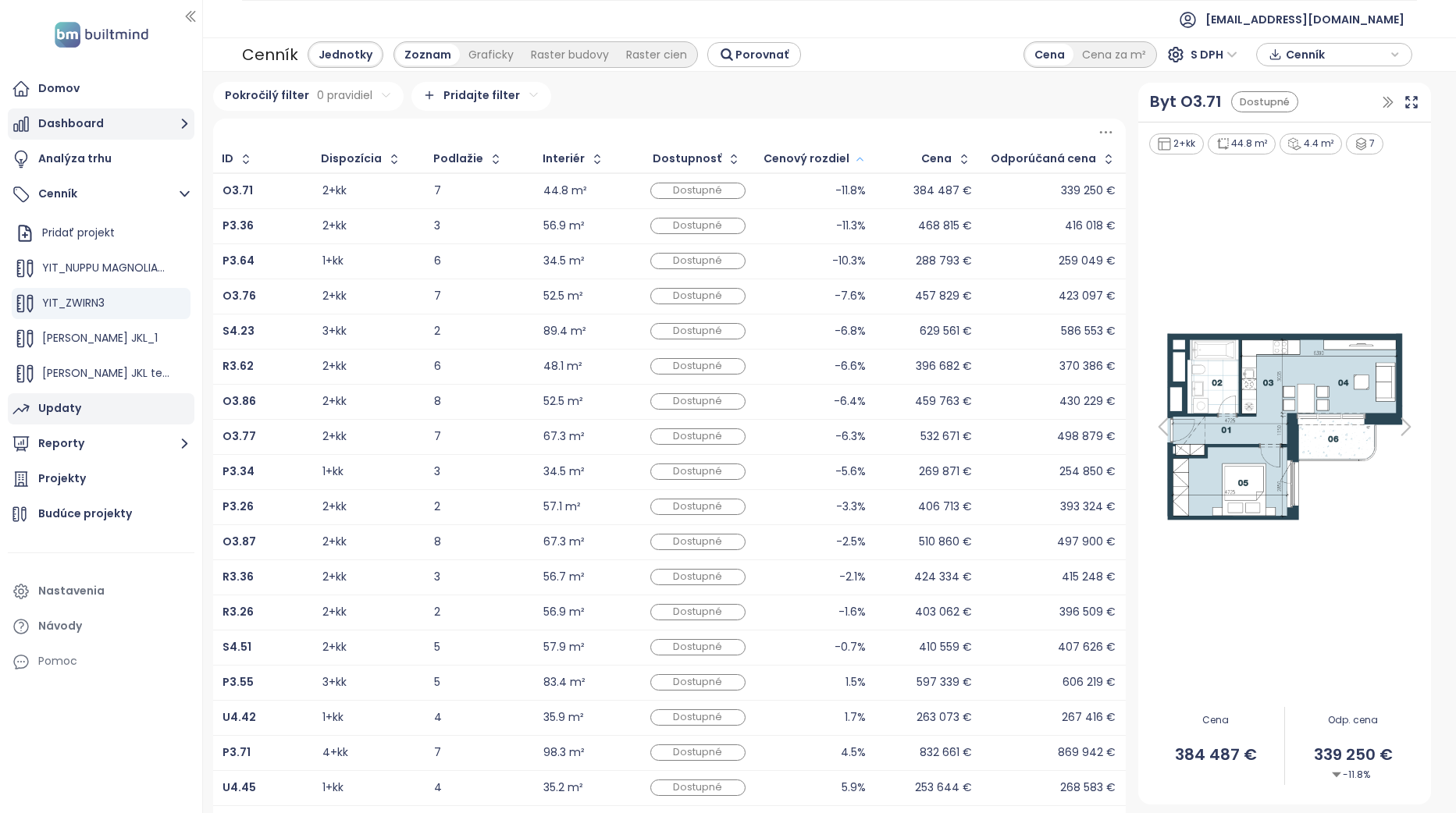
click at [126, 120] on button "Dashboard" at bounding box center [100, 124] width 187 height 31
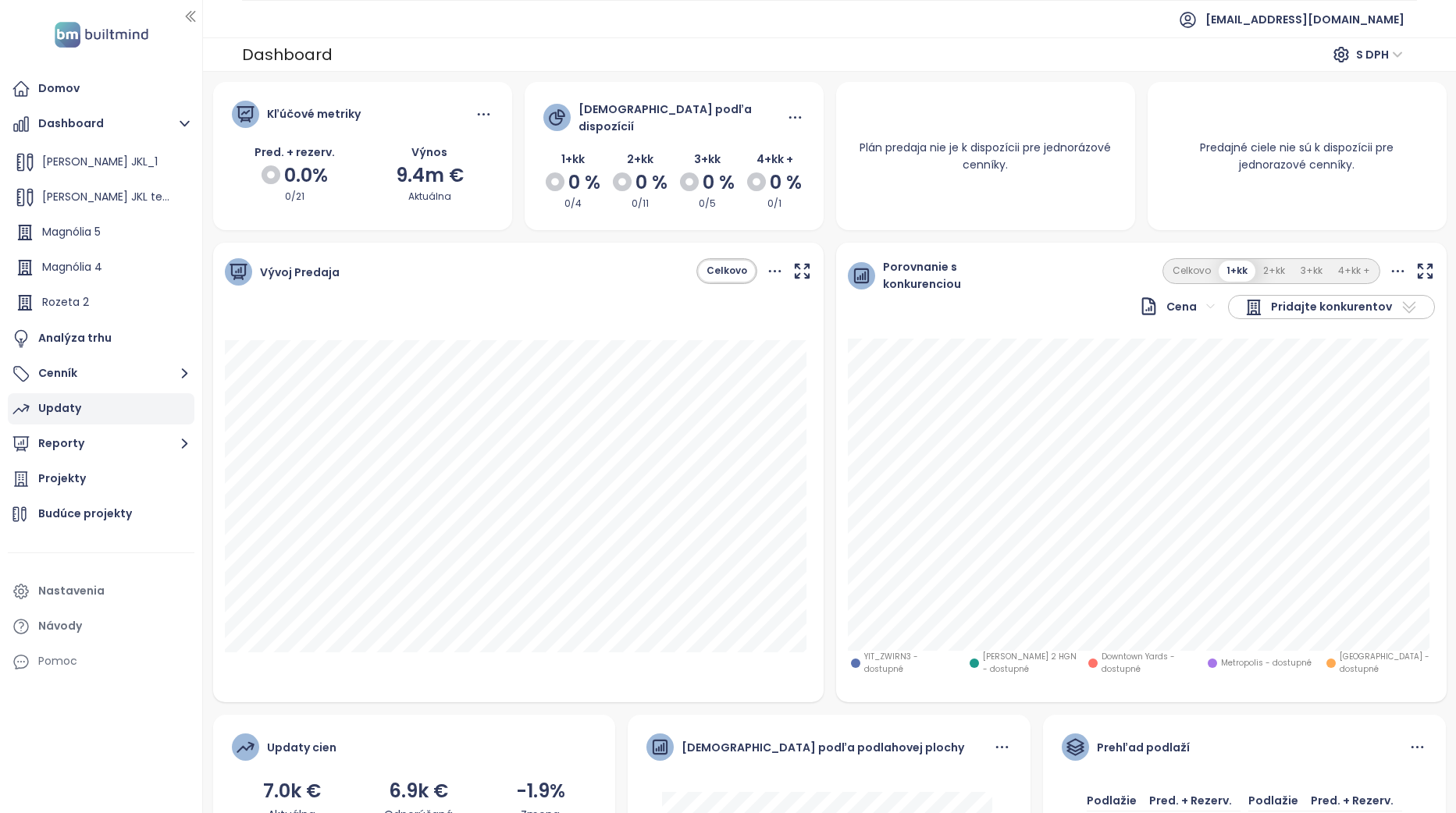
scroll to position [141, 0]
click at [110, 294] on div "Zwirn 2 HGN" at bounding box center [101, 303] width 179 height 31
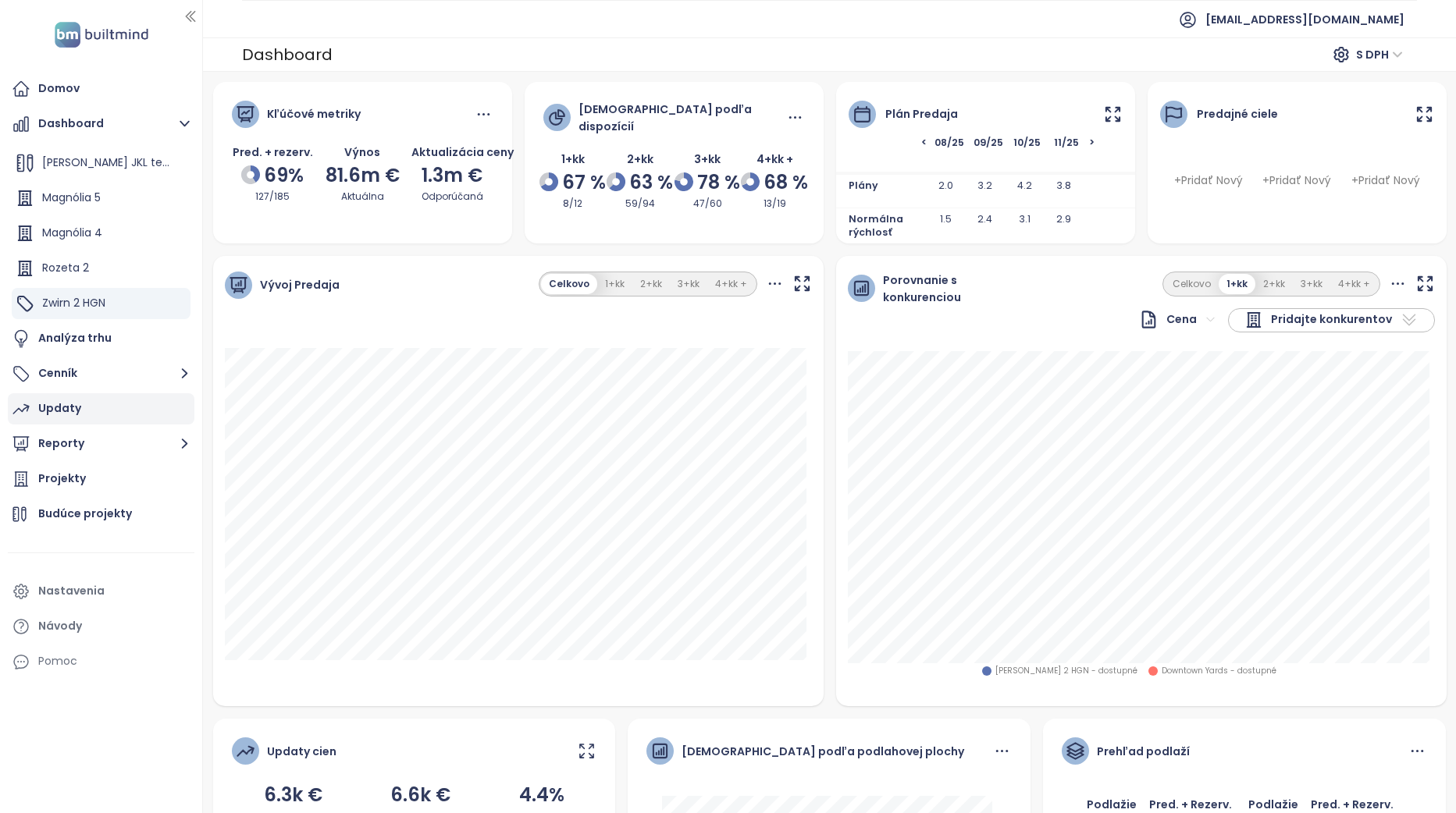
click at [1405, 325] on icon at bounding box center [1409, 320] width 18 height 18
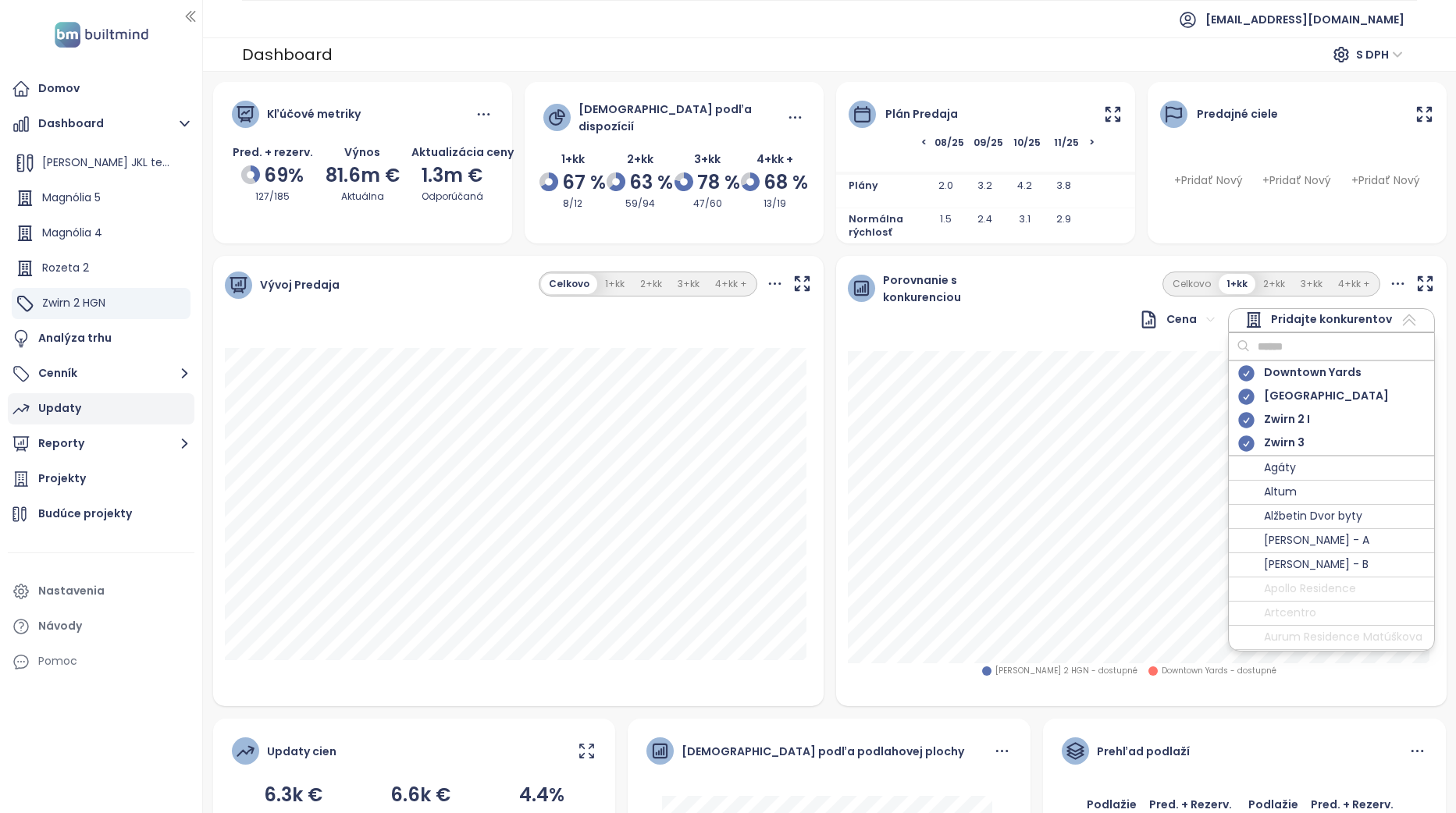
click at [1335, 351] on input "text" at bounding box center [1313, 346] width 126 height 23
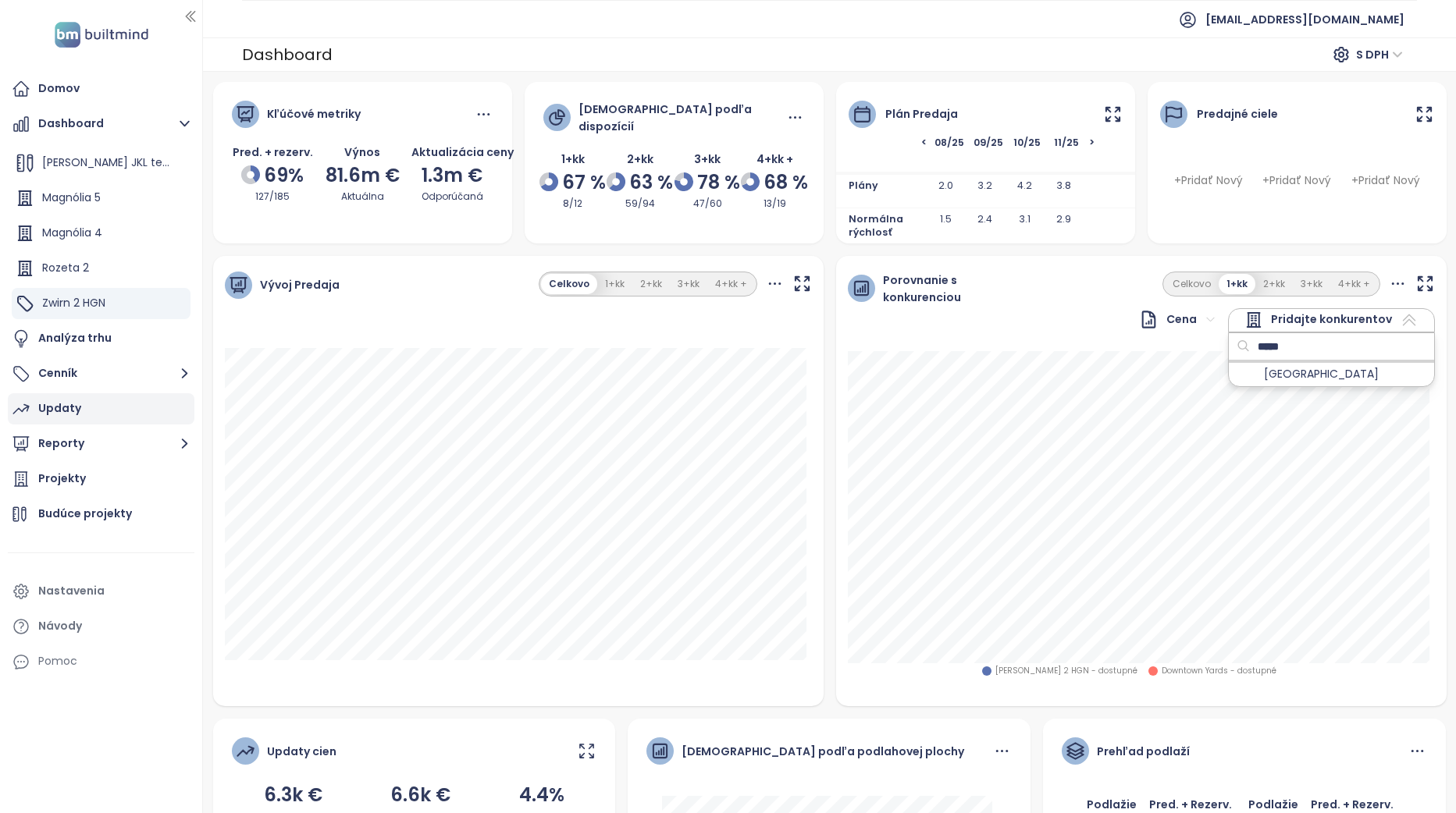
click at [1335, 351] on input "*****" at bounding box center [1313, 346] width 126 height 23
click at [1343, 380] on div "[GEOGRAPHIC_DATA]" at bounding box center [1331, 374] width 205 height 24
click at [1320, 350] on input "*****" at bounding box center [1313, 346] width 126 height 23
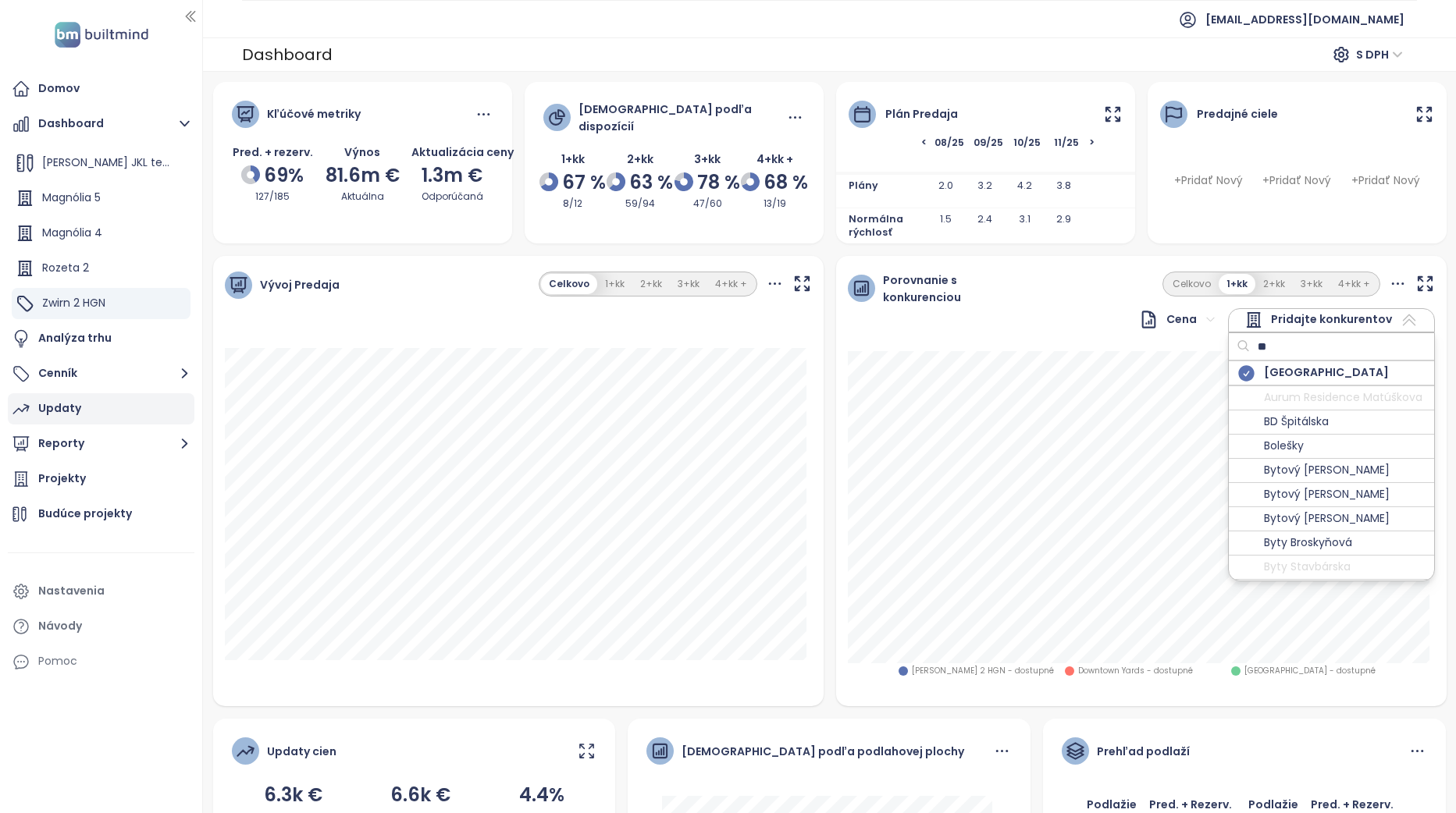
type input "*"
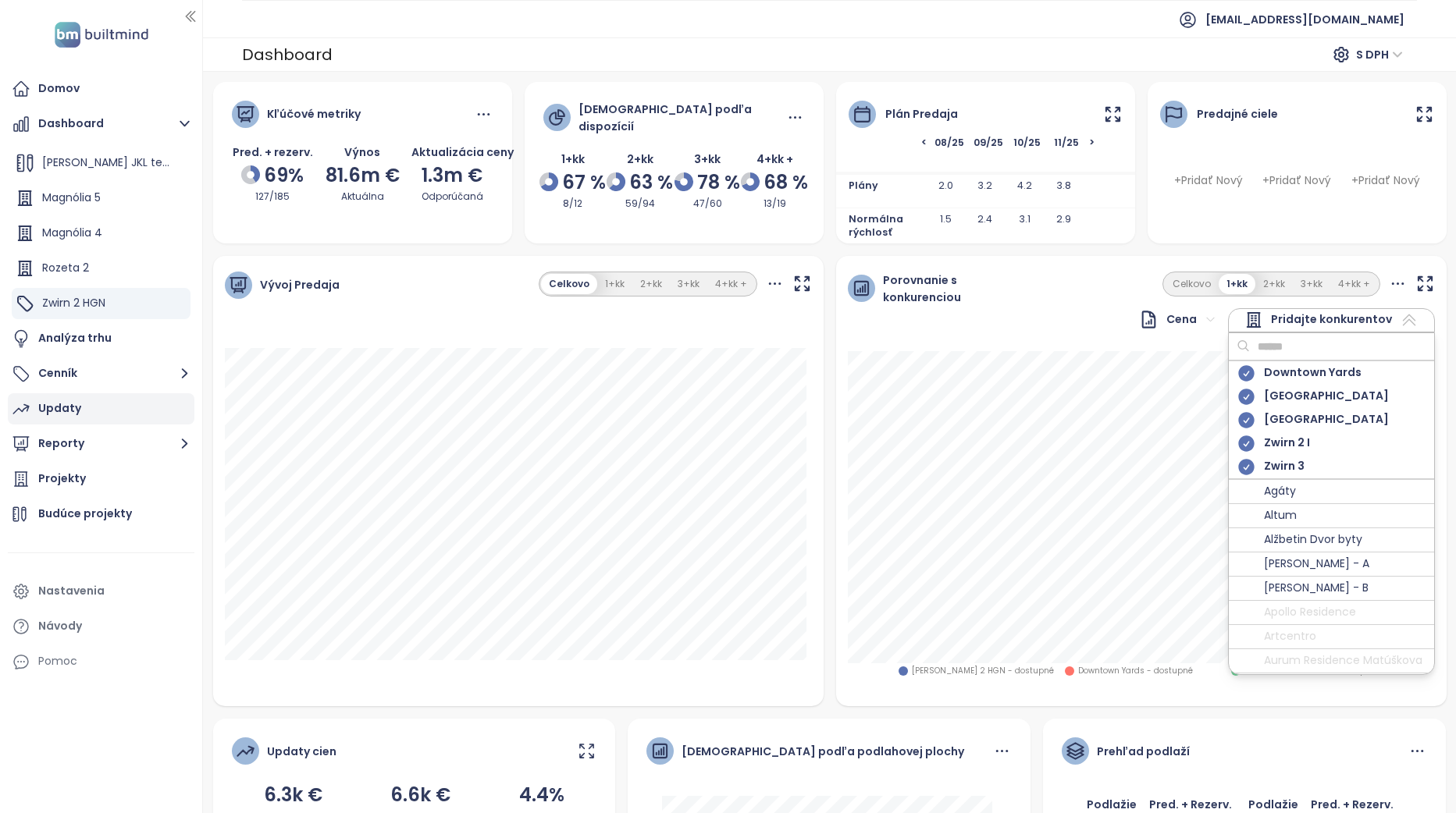
click at [1294, 347] on input "text" at bounding box center [1313, 346] width 126 height 23
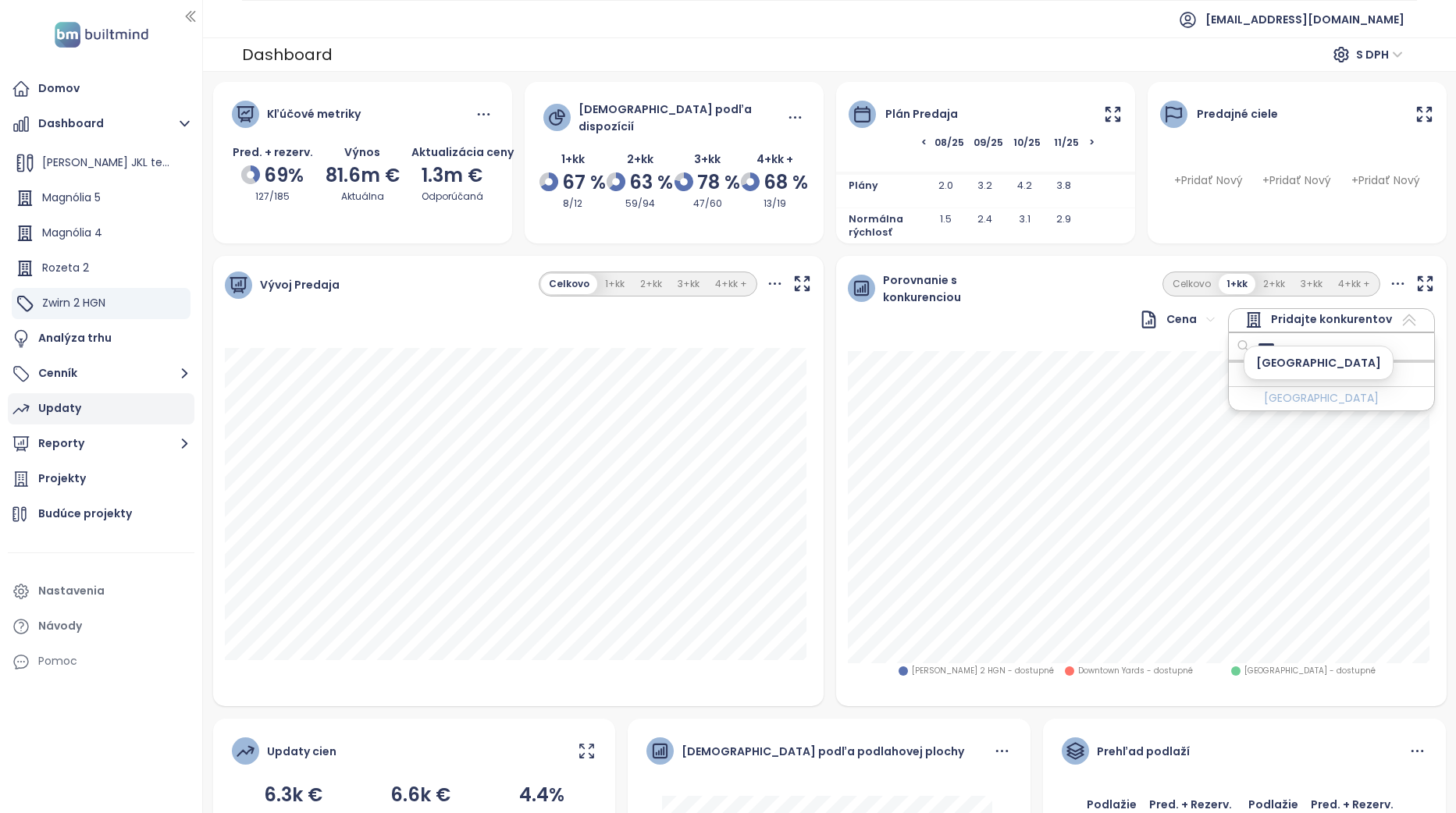
type input "****"
click at [1334, 396] on span "[GEOGRAPHIC_DATA]" at bounding box center [1321, 399] width 115 height 19
click at [1400, 325] on icon at bounding box center [1409, 320] width 18 height 18
click at [1402, 322] on icon at bounding box center [1409, 320] width 13 height 12
click at [1337, 394] on span "Eurovea Riverside" at bounding box center [1311, 398] width 95 height 19
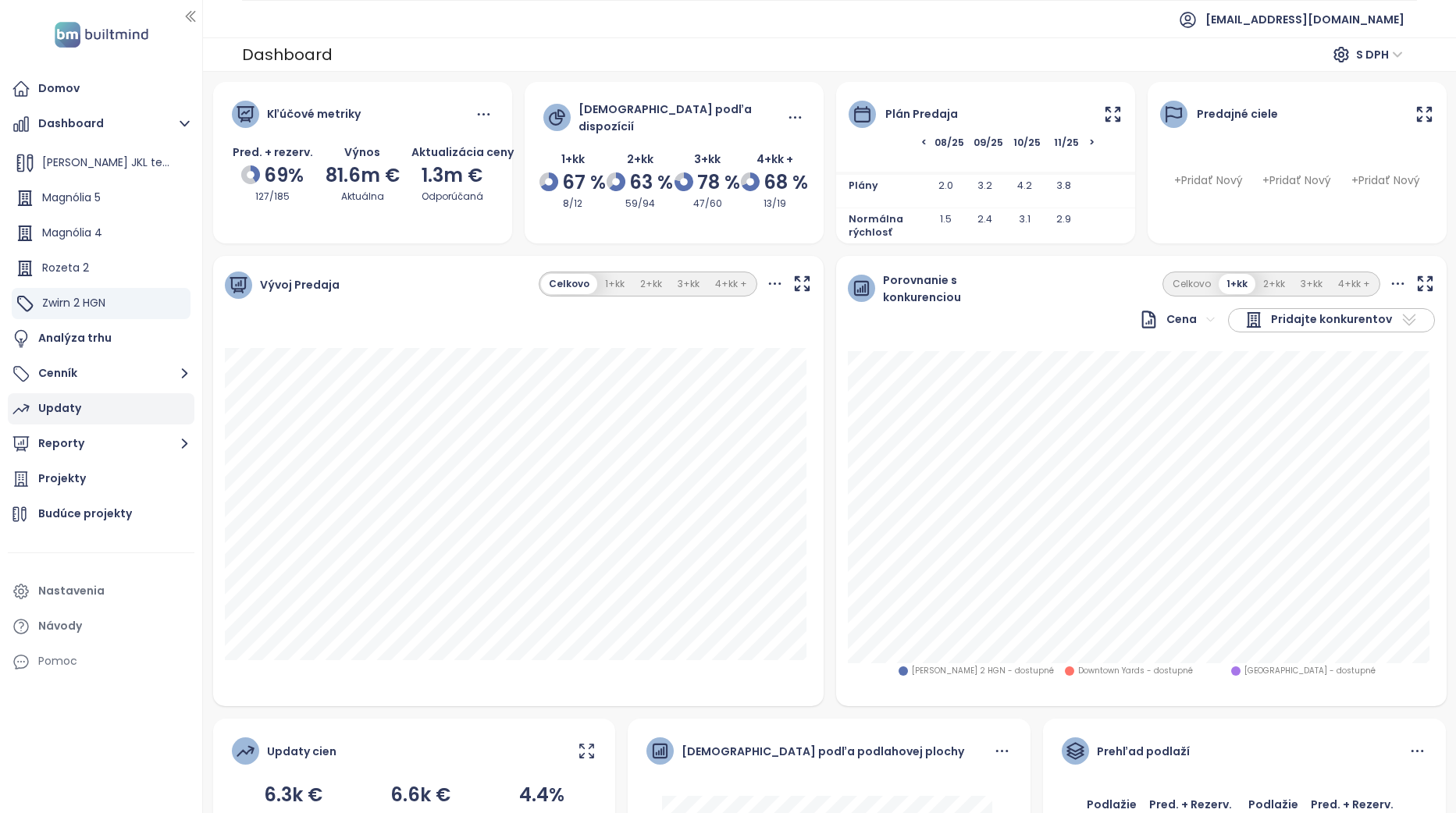
click at [1362, 314] on span "Pridajte konkurentov" at bounding box center [1331, 320] width 121 height 18
click at [1314, 395] on span "[GEOGRAPHIC_DATA]" at bounding box center [1326, 396] width 125 height 19
click at [1330, 372] on span "Eurovea Riverside" at bounding box center [1315, 373] width 100 height 19
click at [1279, 374] on span "Eurovea Riverside" at bounding box center [1315, 373] width 100 height 19
click at [1400, 316] on icon at bounding box center [1409, 320] width 18 height 18
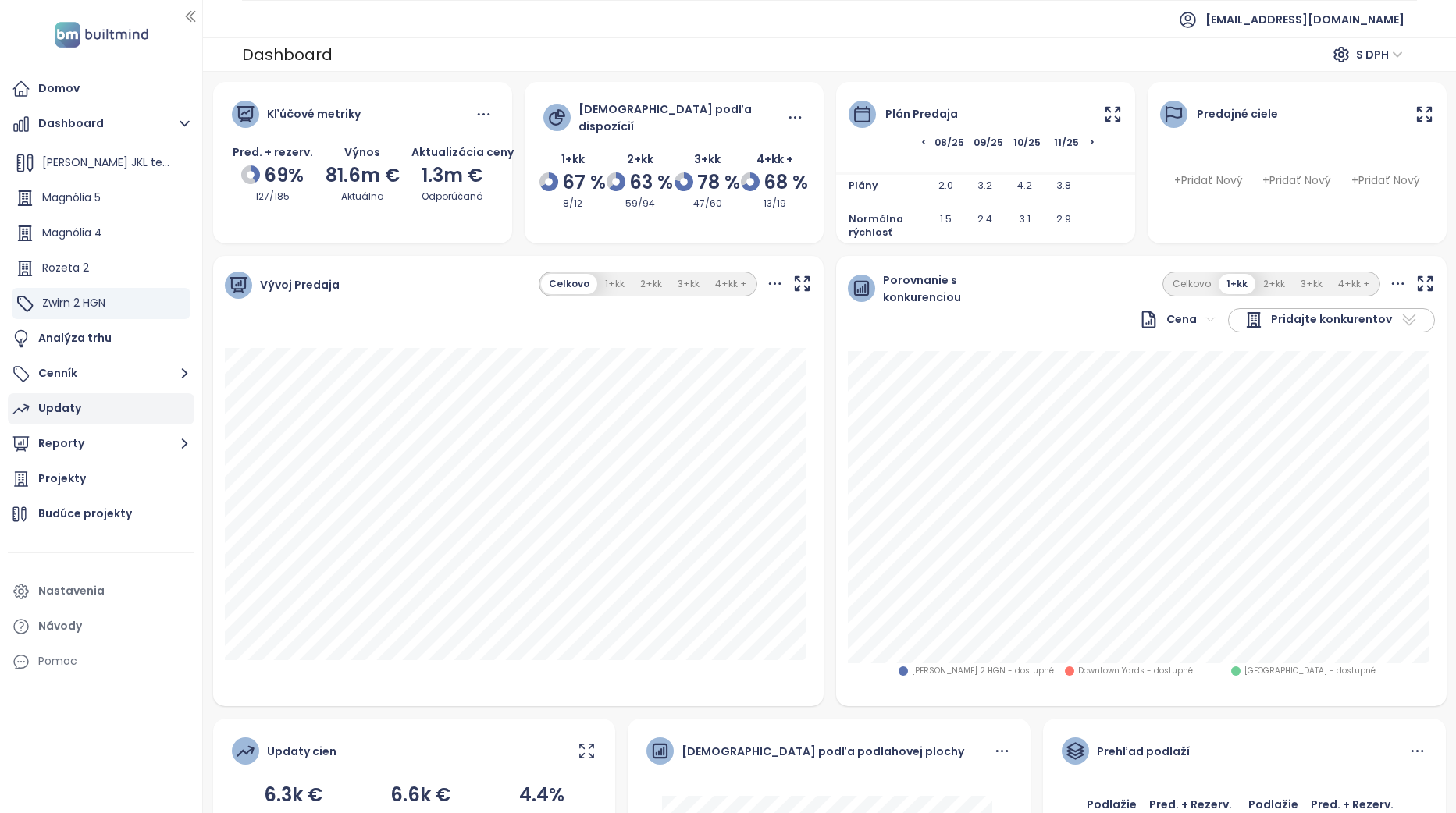
click at [1400, 316] on icon at bounding box center [1409, 320] width 18 height 18
click at [1377, 337] on input "text" at bounding box center [1313, 346] width 126 height 23
type input "*"
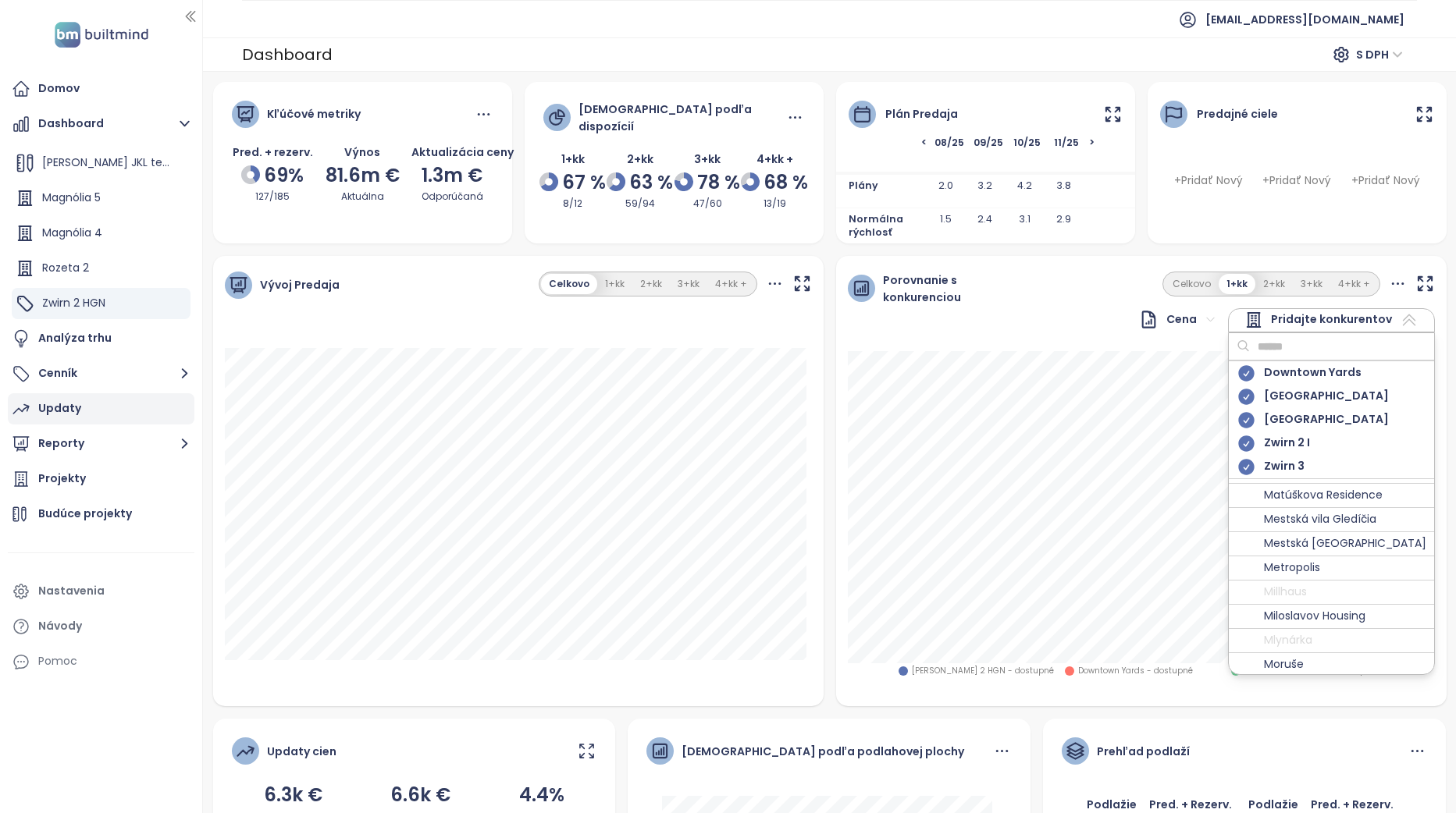
scroll to position [2732, 0]
click at [1310, 570] on span "Metropolis" at bounding box center [1292, 566] width 56 height 19
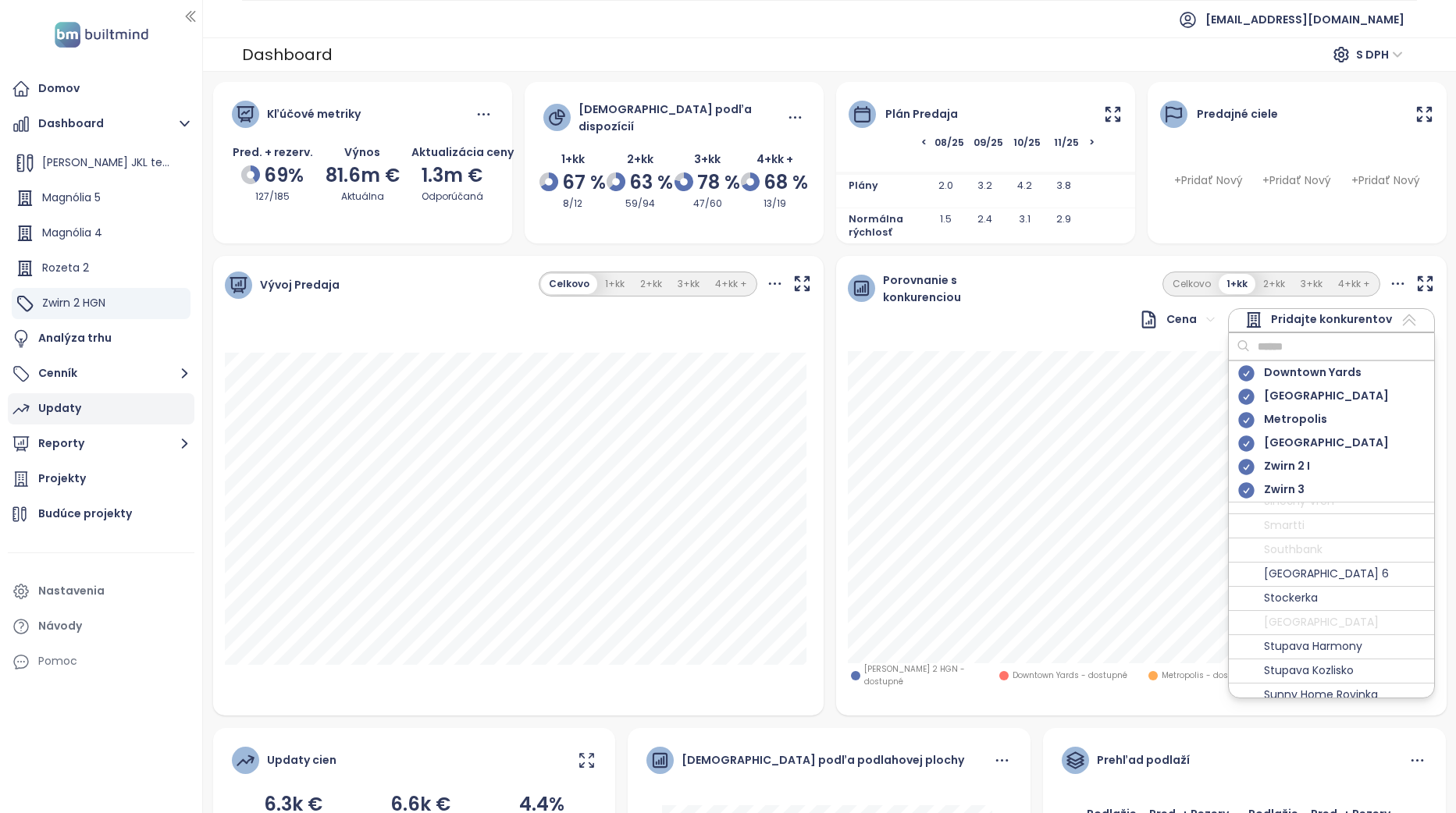
scroll to position [5386, 0]
click at [1342, 575] on span "[GEOGRAPHIC_DATA] 6" at bounding box center [1326, 574] width 125 height 19
click at [1244, 469] on icon at bounding box center [1246, 467] width 16 height 16
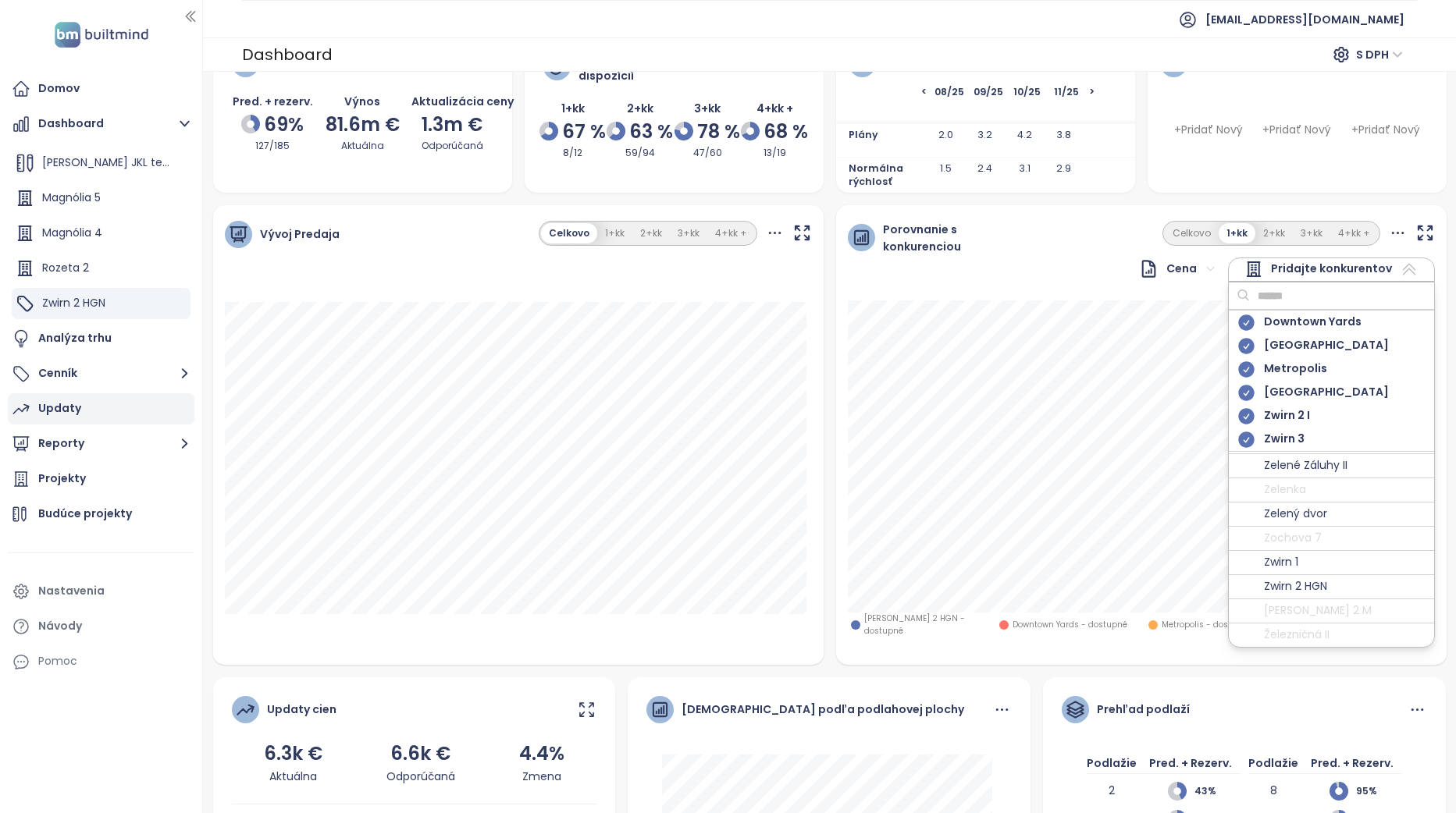
scroll to position [78, 0]
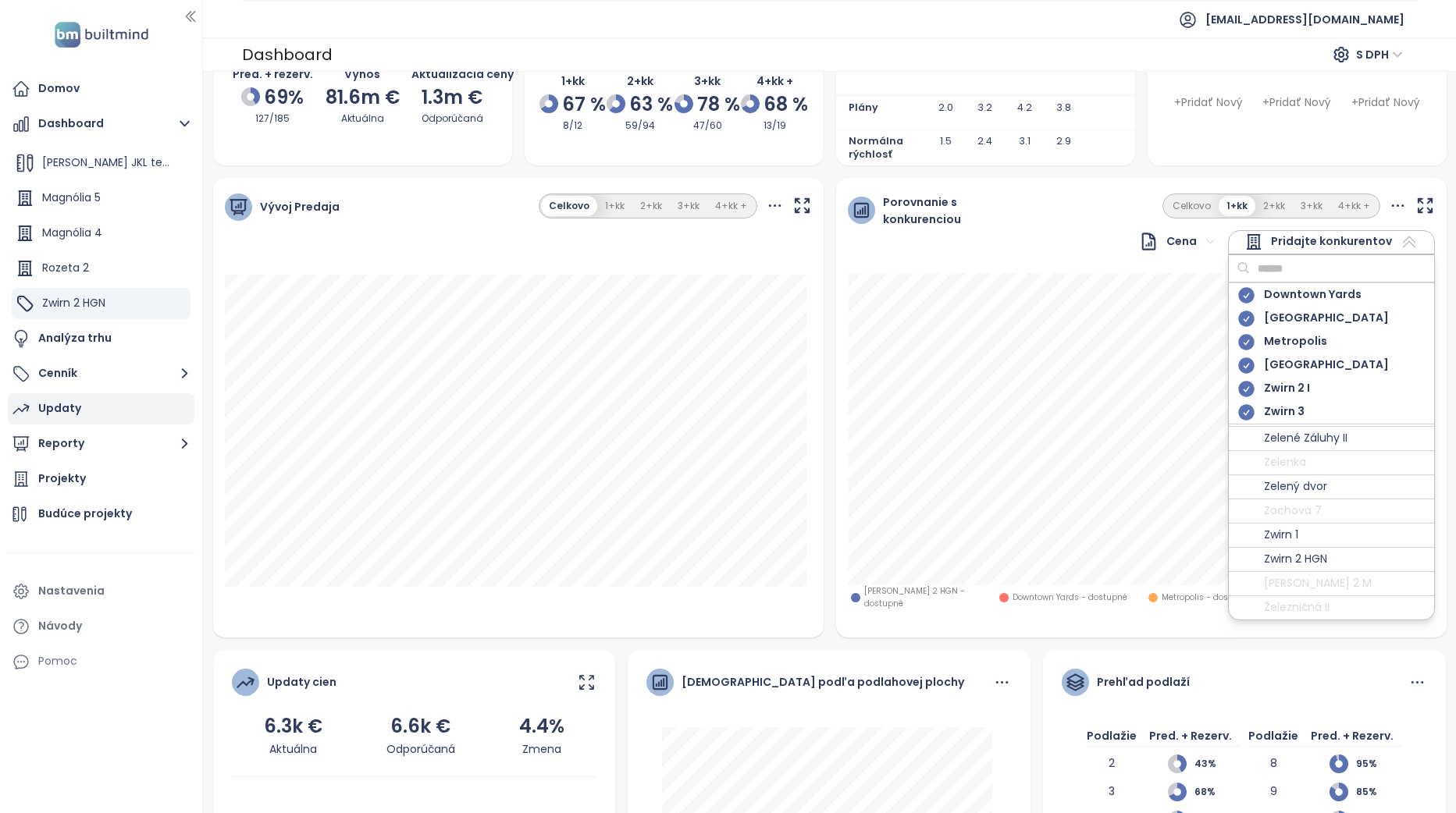
click at [1412, 243] on div "Pridajte konkurentov" at bounding box center [1331, 242] width 207 height 24
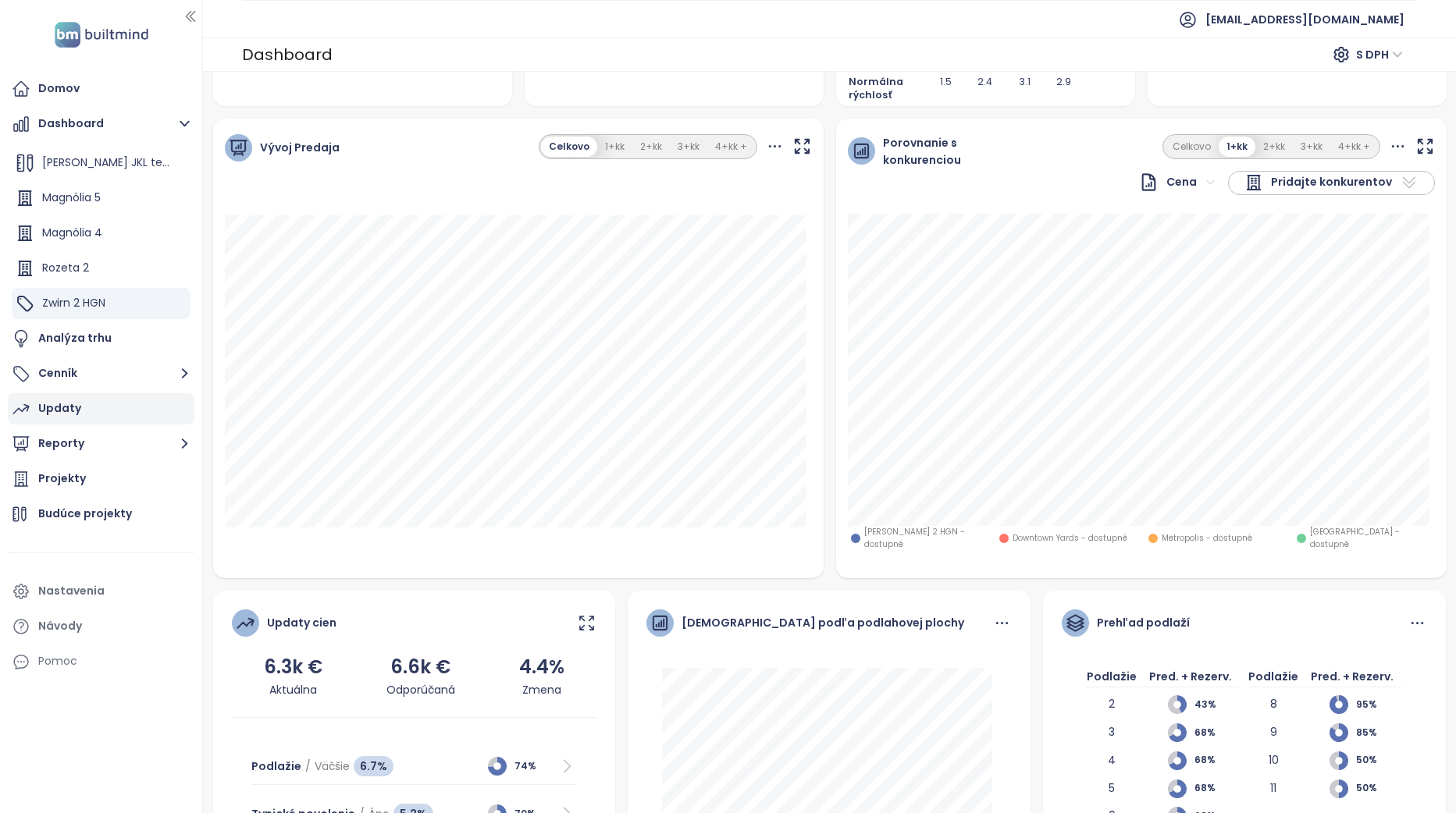
scroll to position [0, 0]
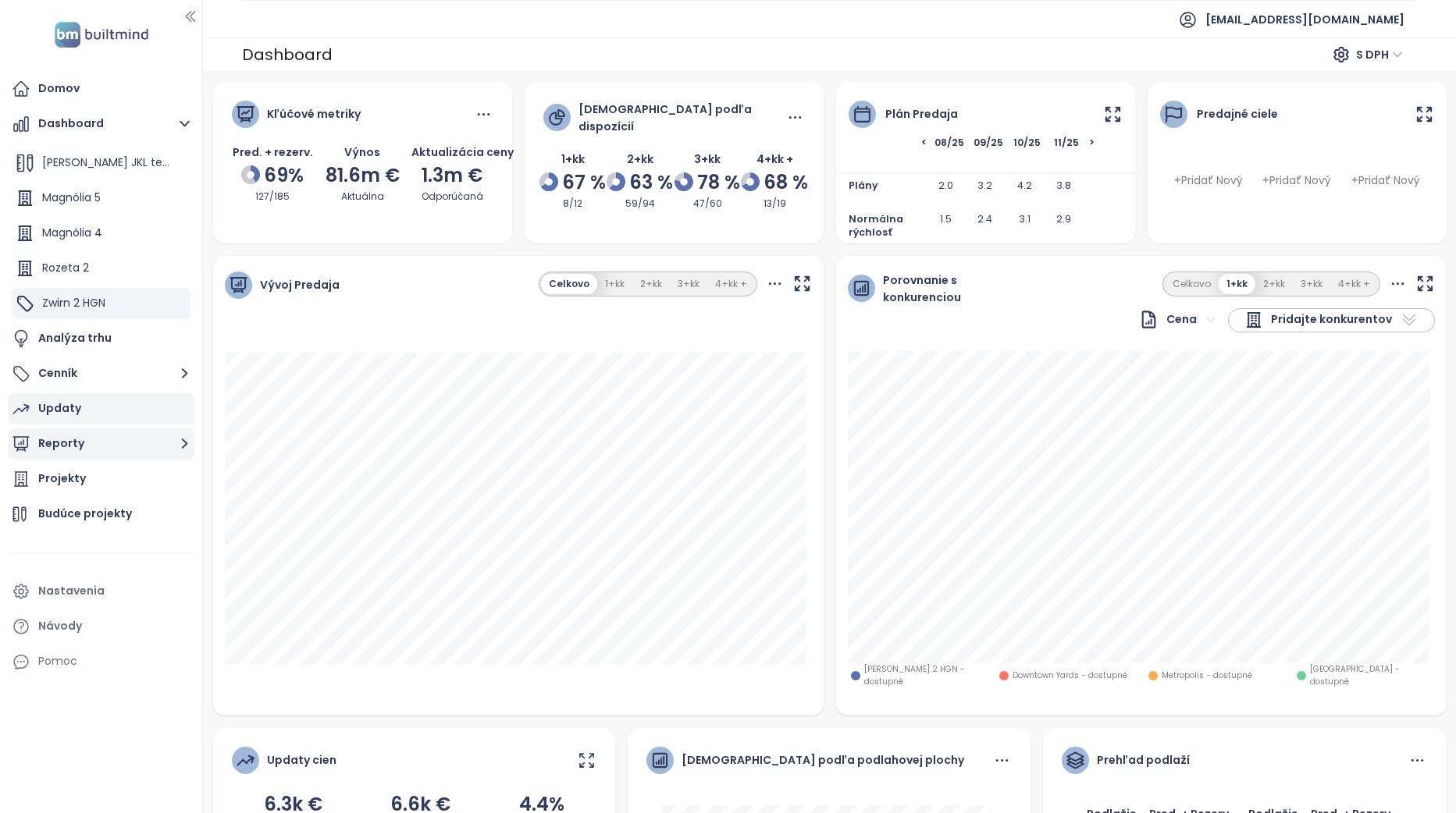
click at [102, 448] on button "Reporty" at bounding box center [100, 443] width 187 height 31
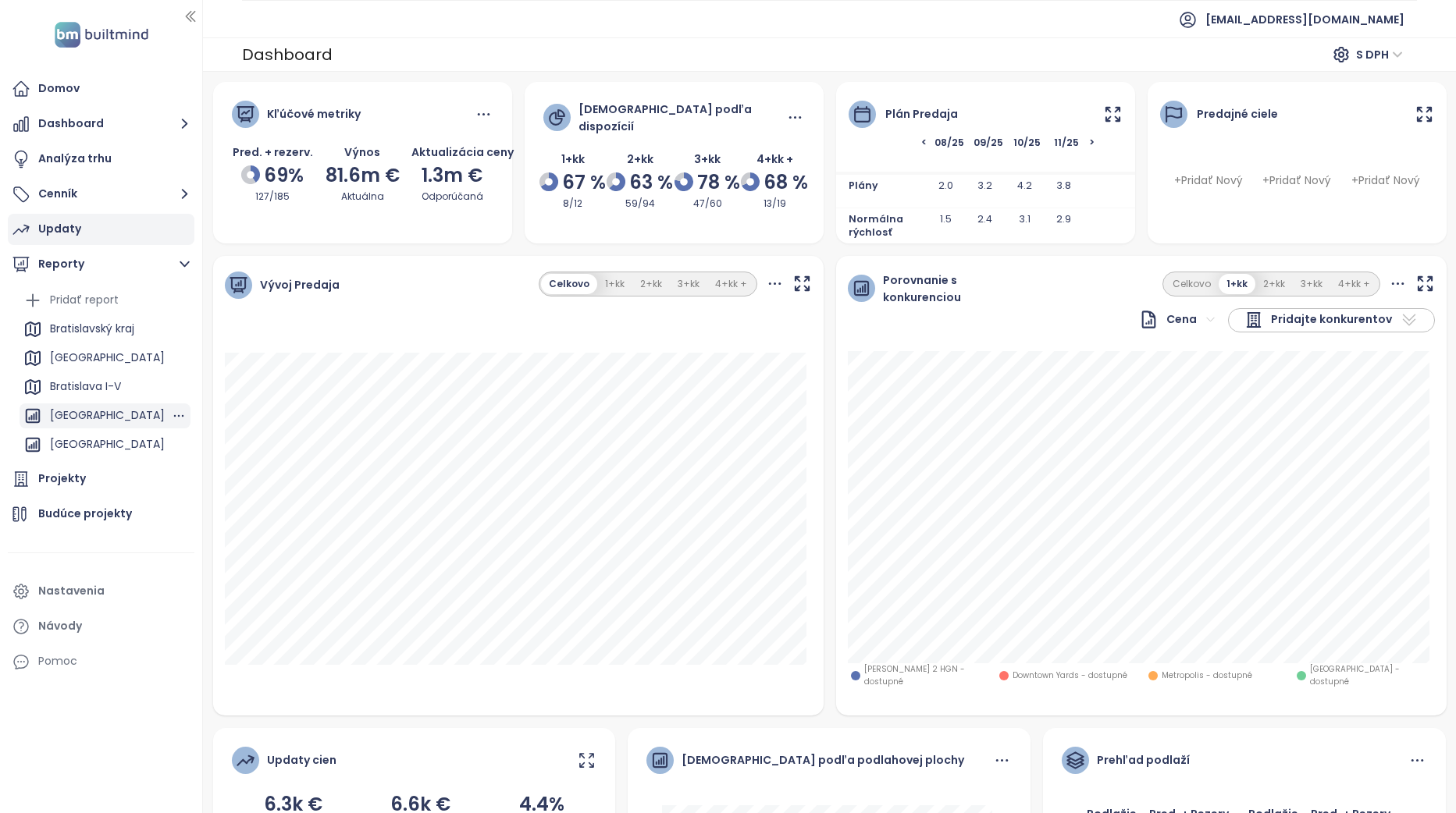
click at [96, 411] on div "[GEOGRAPHIC_DATA]" at bounding box center [107, 415] width 115 height 19
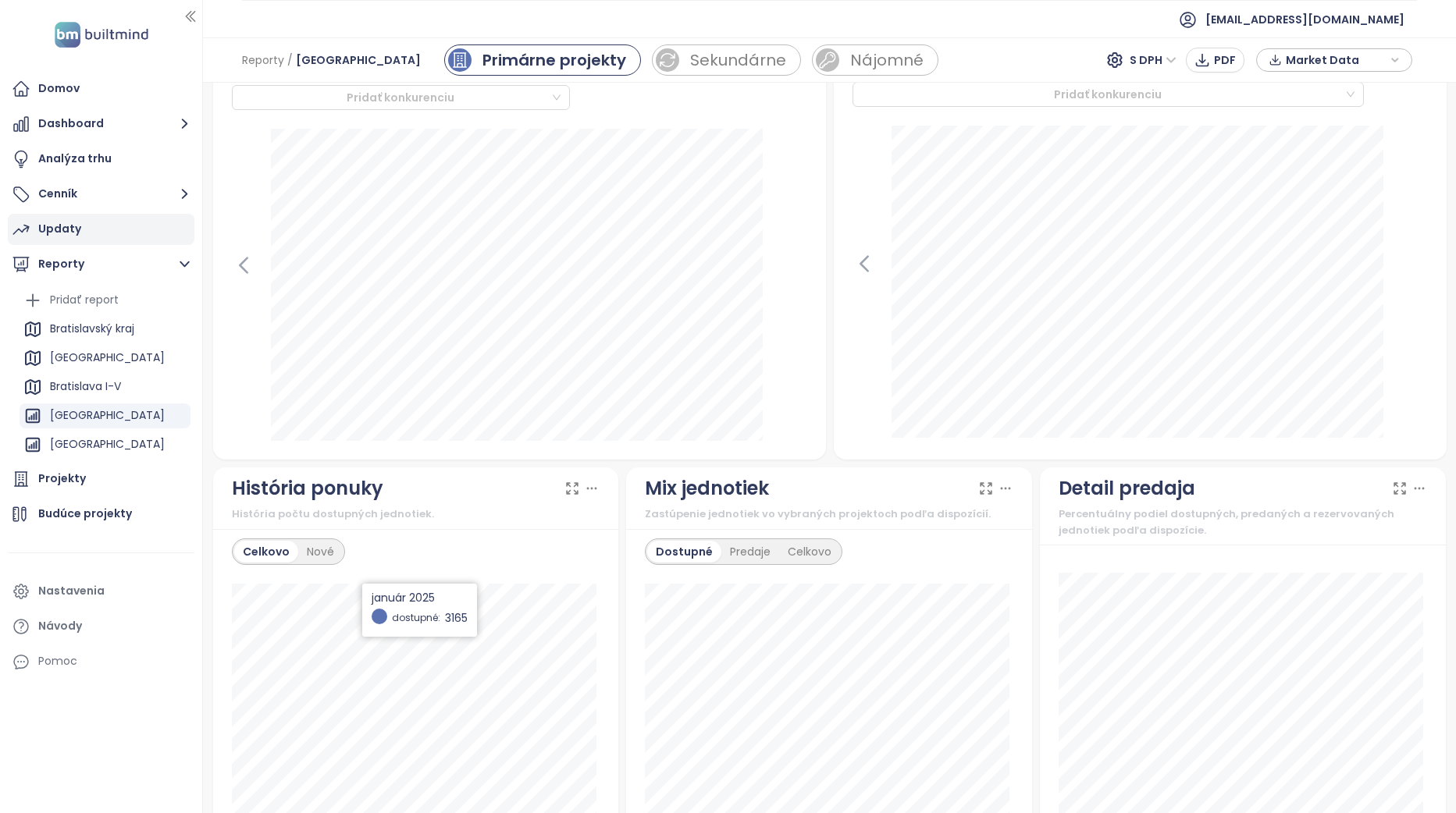
scroll to position [391, 0]
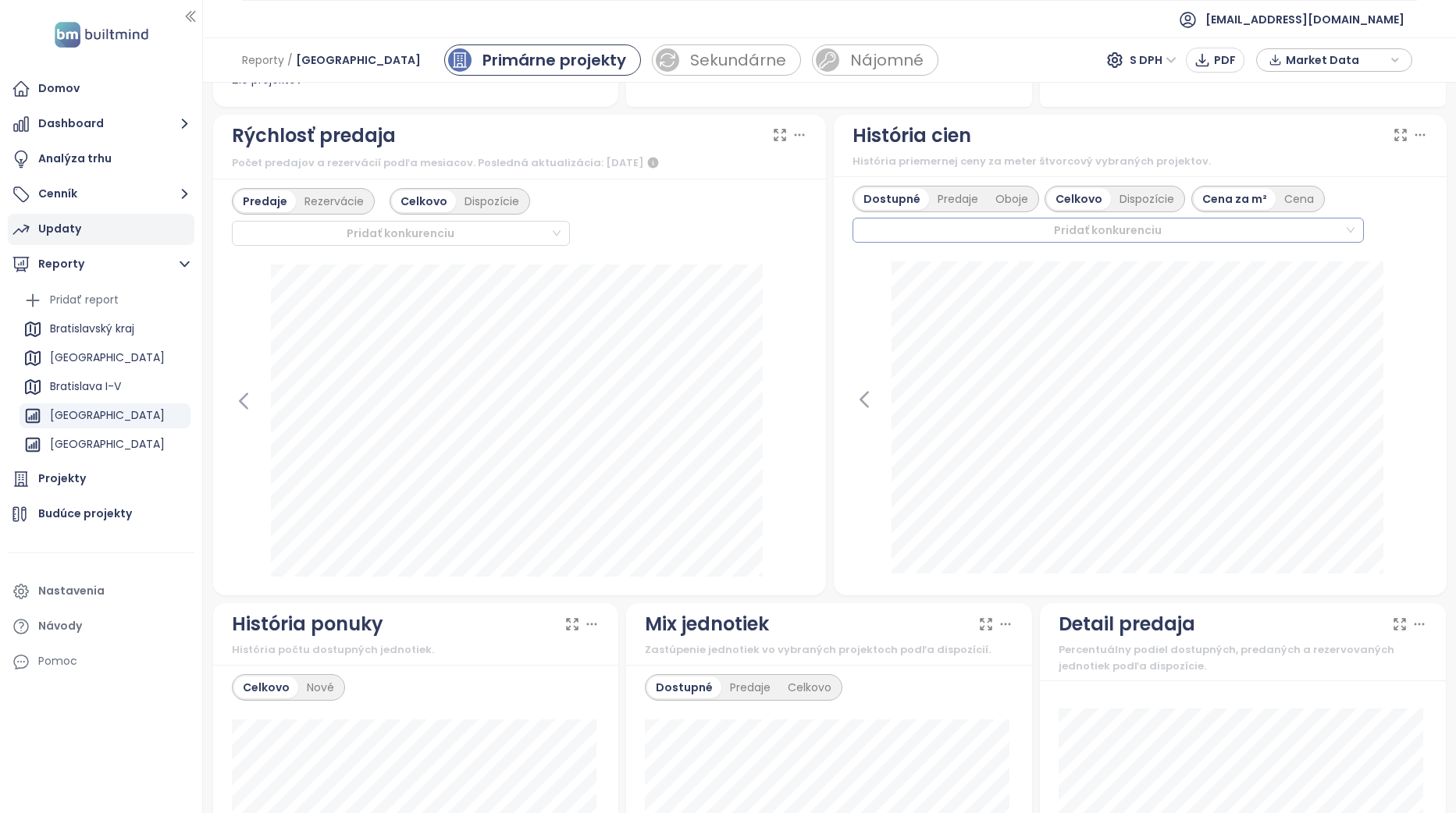
click at [1279, 231] on div at bounding box center [1102, 230] width 487 height 18
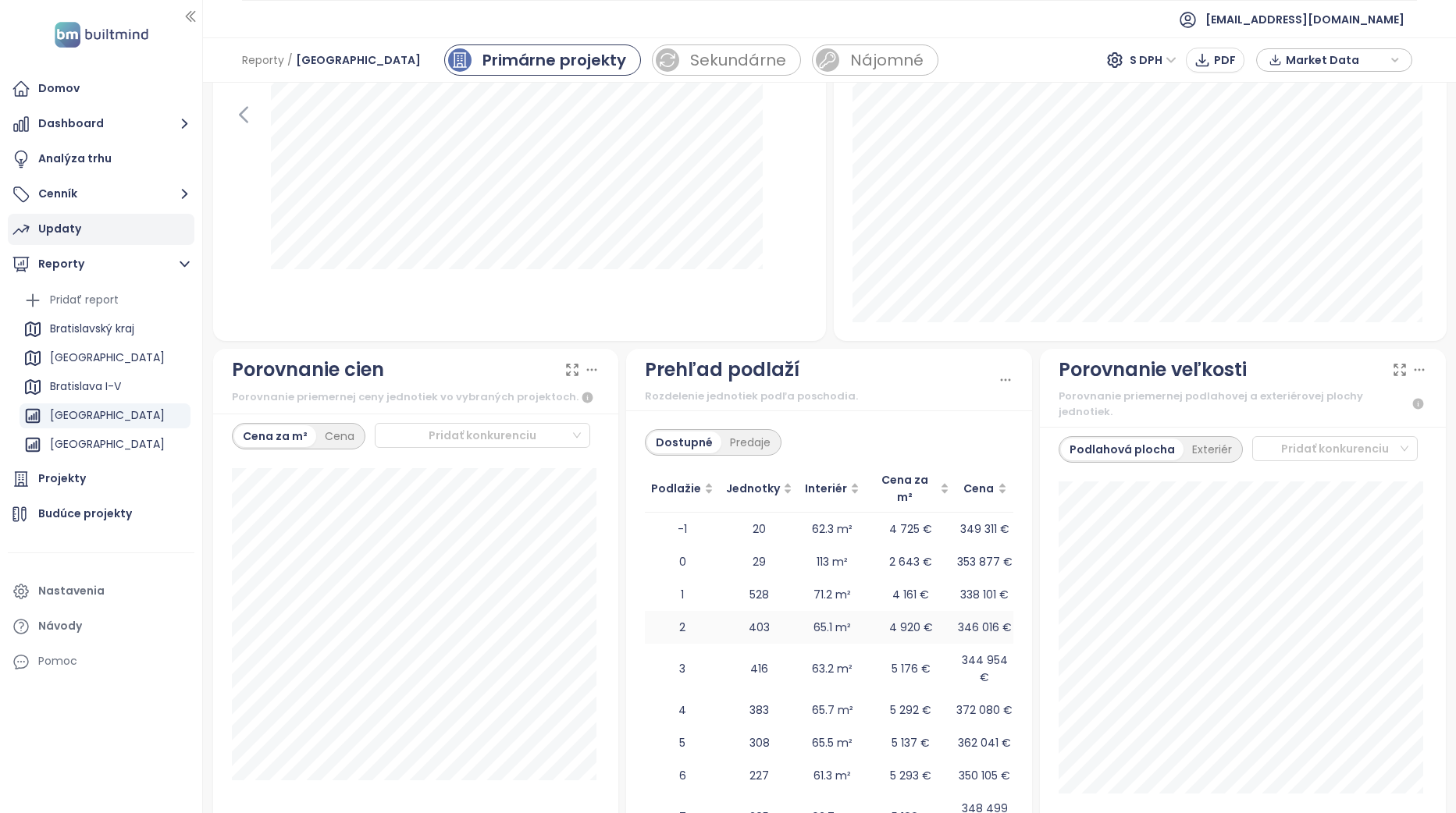
scroll to position [1690, 0]
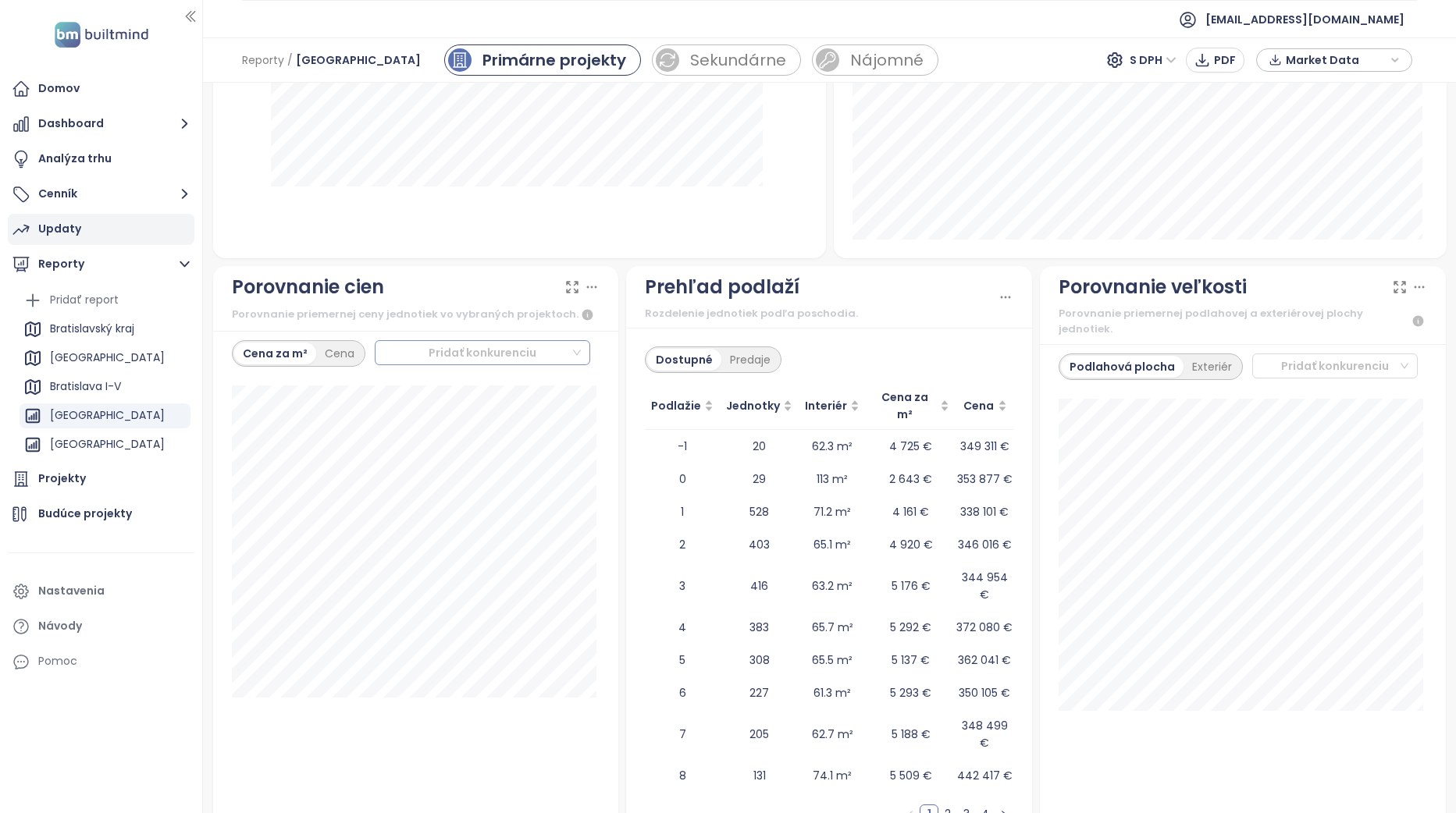
click at [504, 351] on div at bounding box center [475, 353] width 192 height 18
type input "*****"
click at [468, 406] on div "Zwirn 2 HGN" at bounding box center [479, 409] width 189 height 18
click at [455, 353] on div at bounding box center [475, 353] width 192 height 18
type input "**"
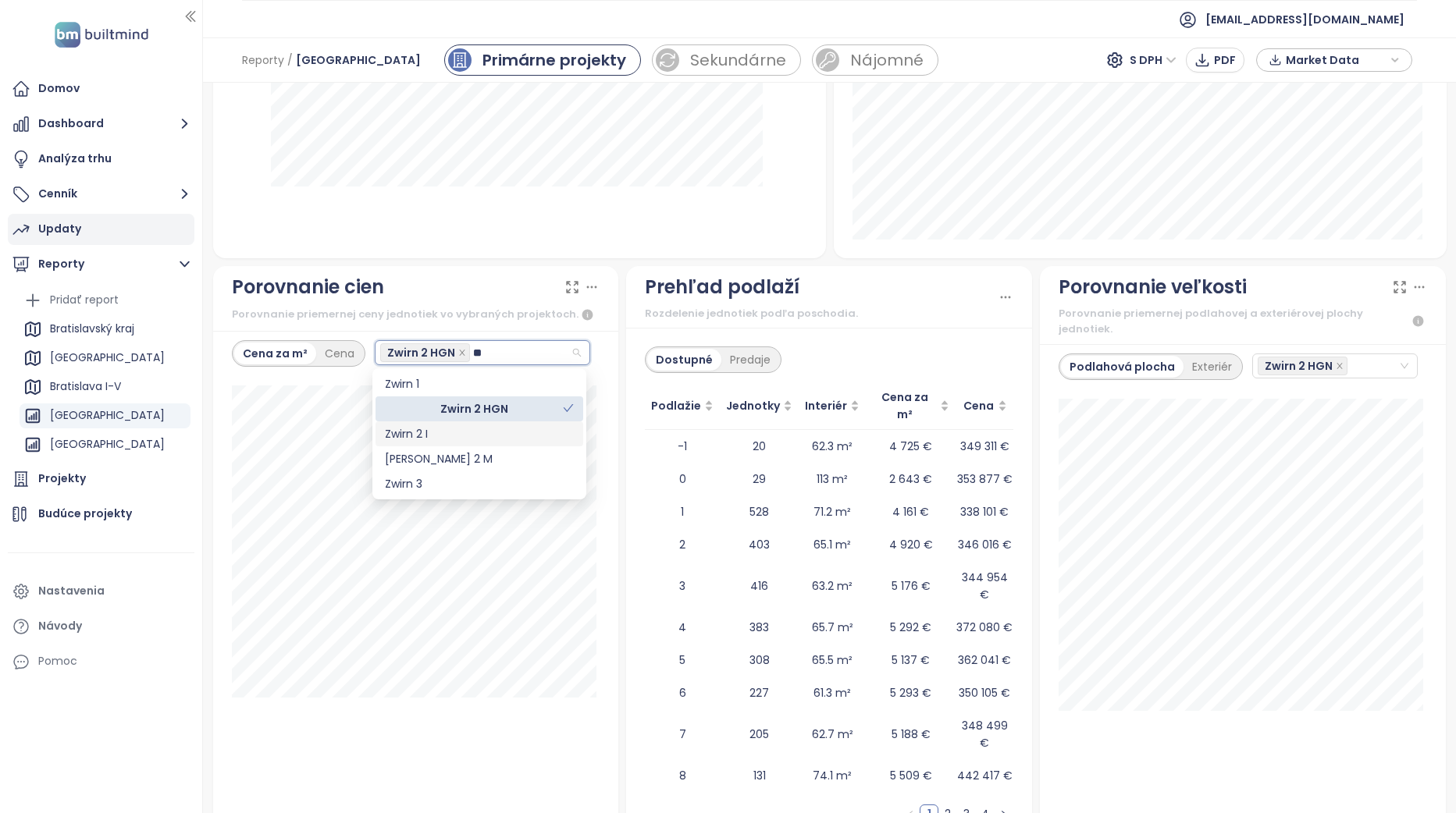
click at [464, 437] on div "Zwirn 2 I" at bounding box center [479, 434] width 189 height 18
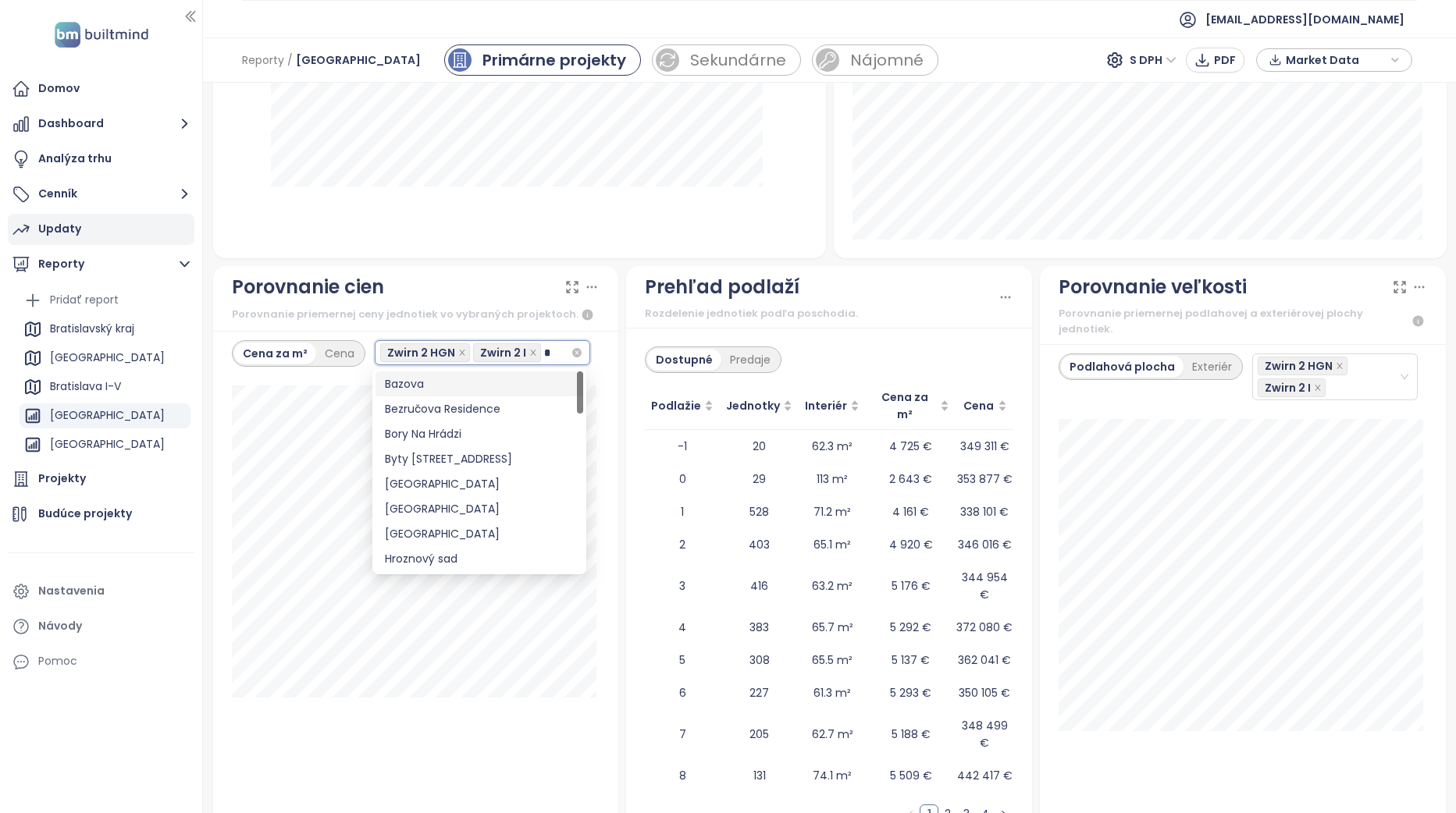
type input "**"
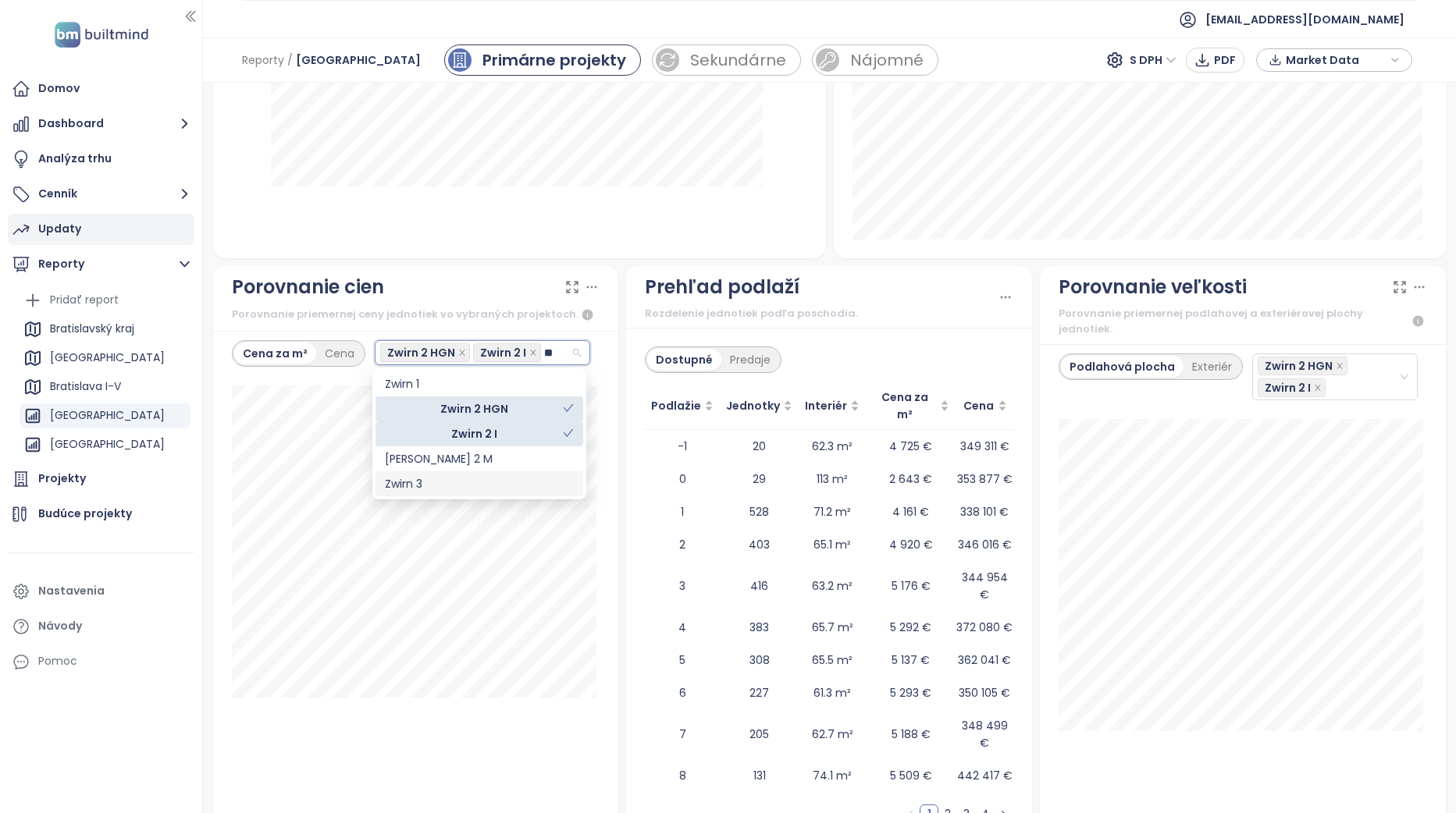
click at [465, 484] on div "Zwirn 3" at bounding box center [479, 483] width 189 height 18
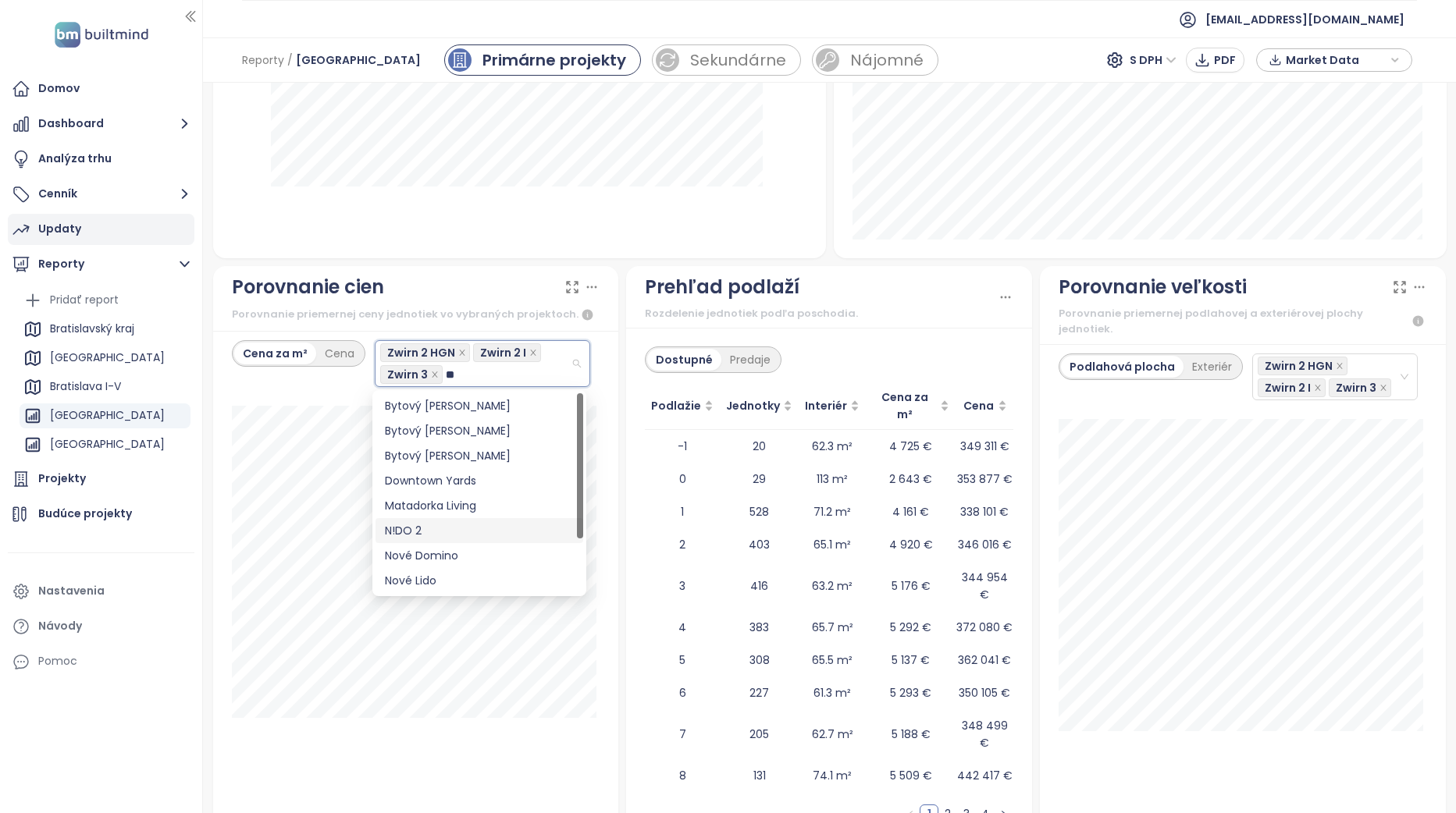
type input "***"
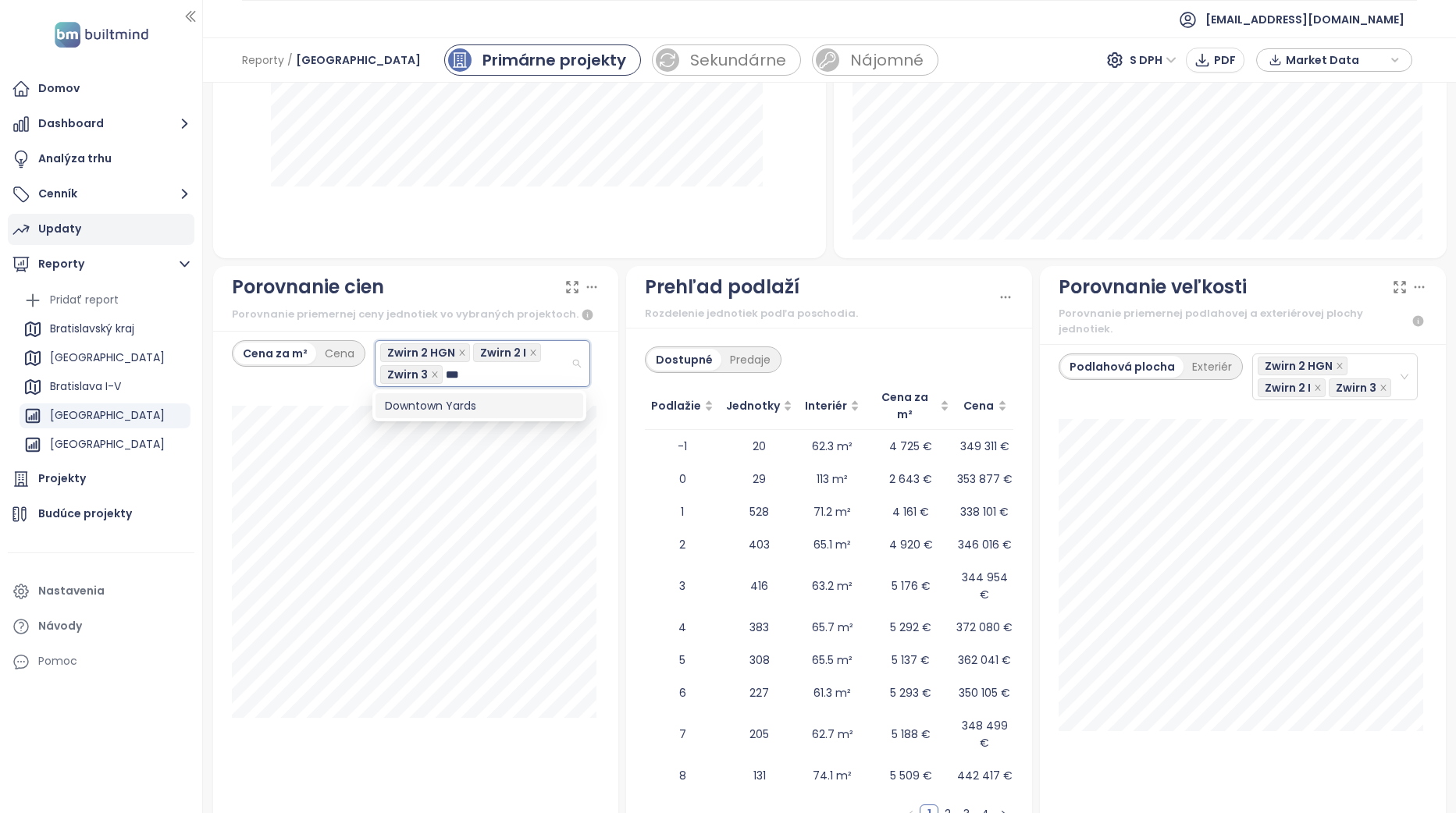
click at [454, 410] on div "Downtown Yards" at bounding box center [479, 406] width 189 height 18
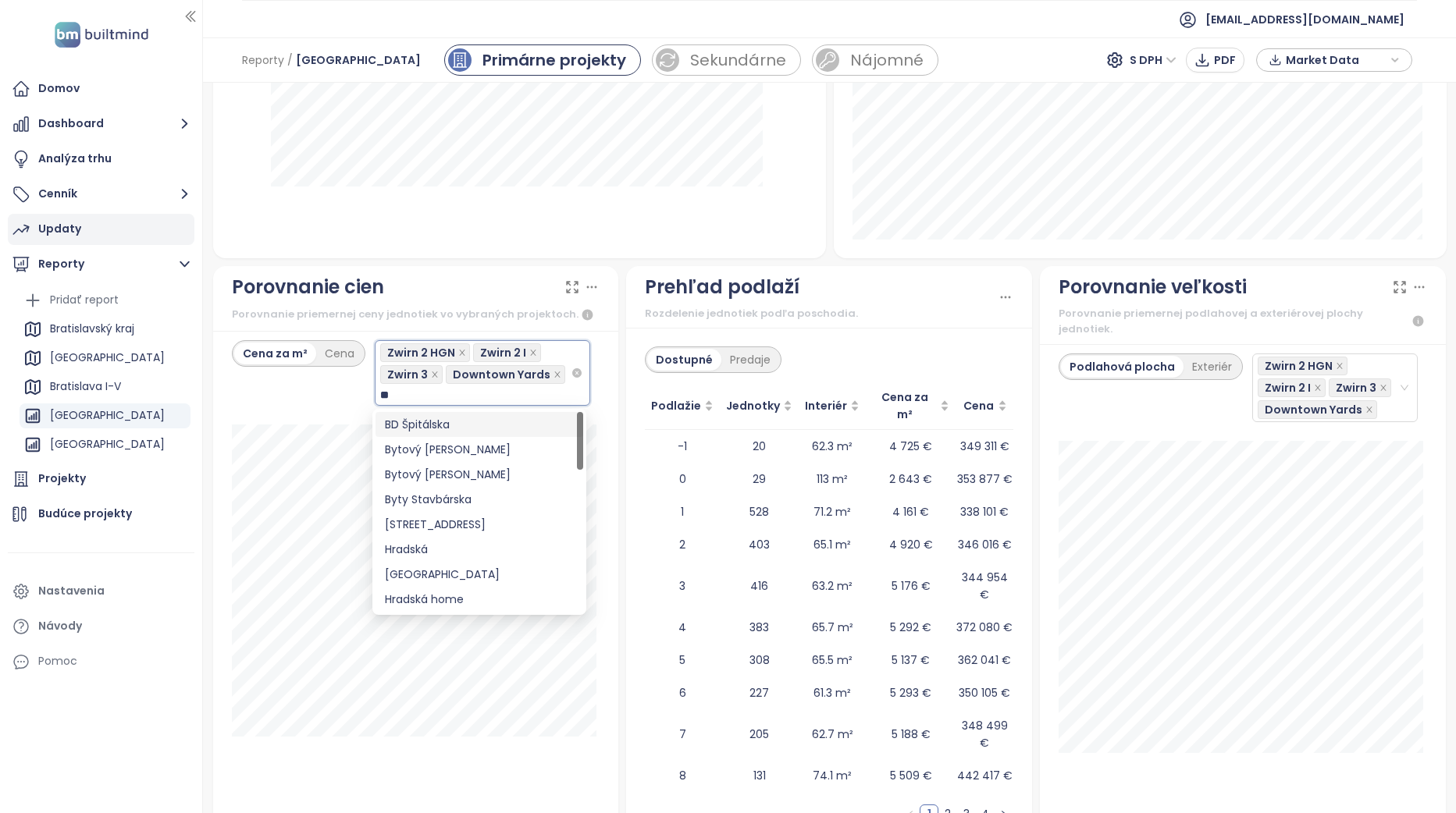
type input "***"
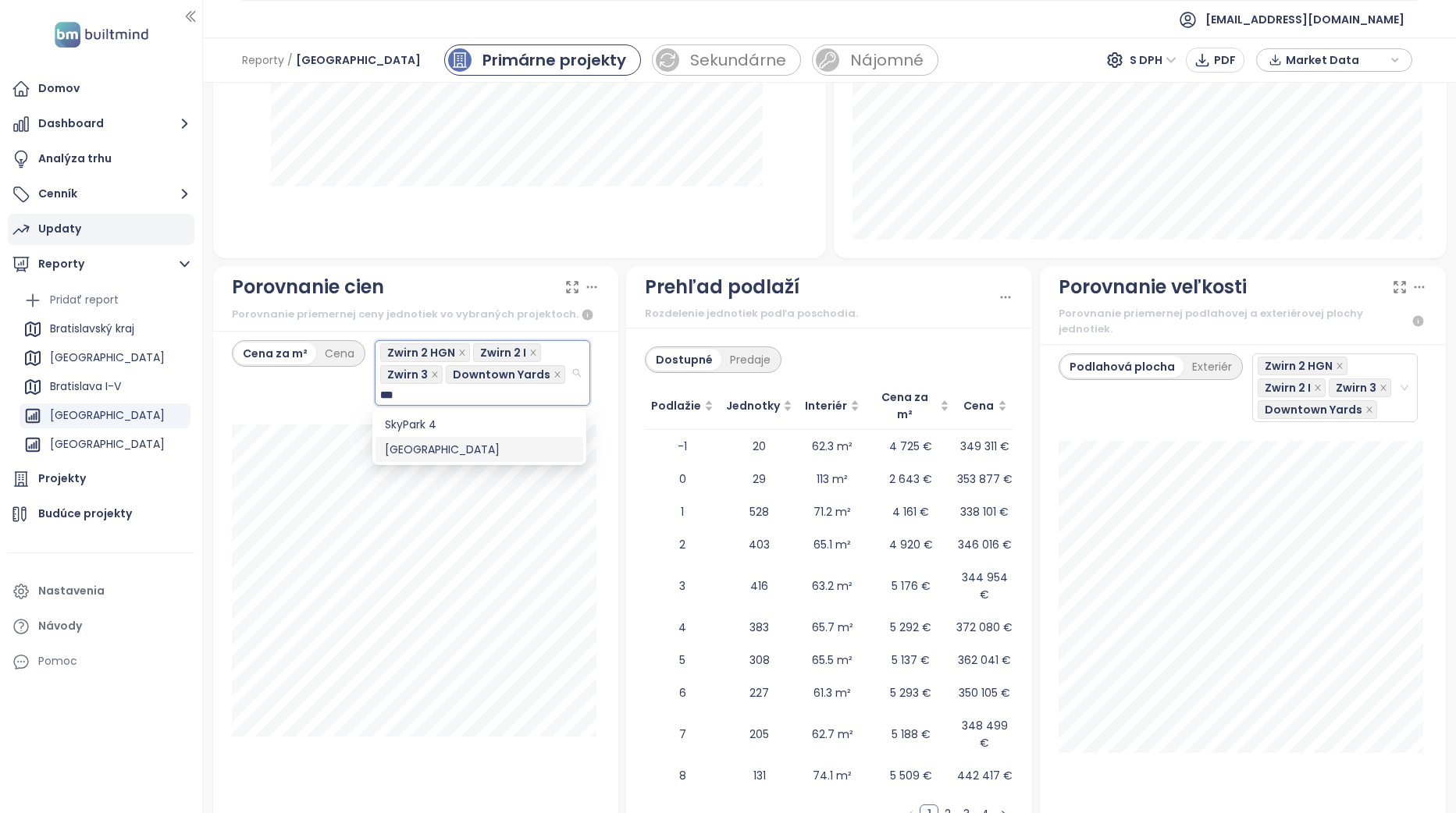
click at [496, 448] on div "[GEOGRAPHIC_DATA]" at bounding box center [479, 449] width 189 height 18
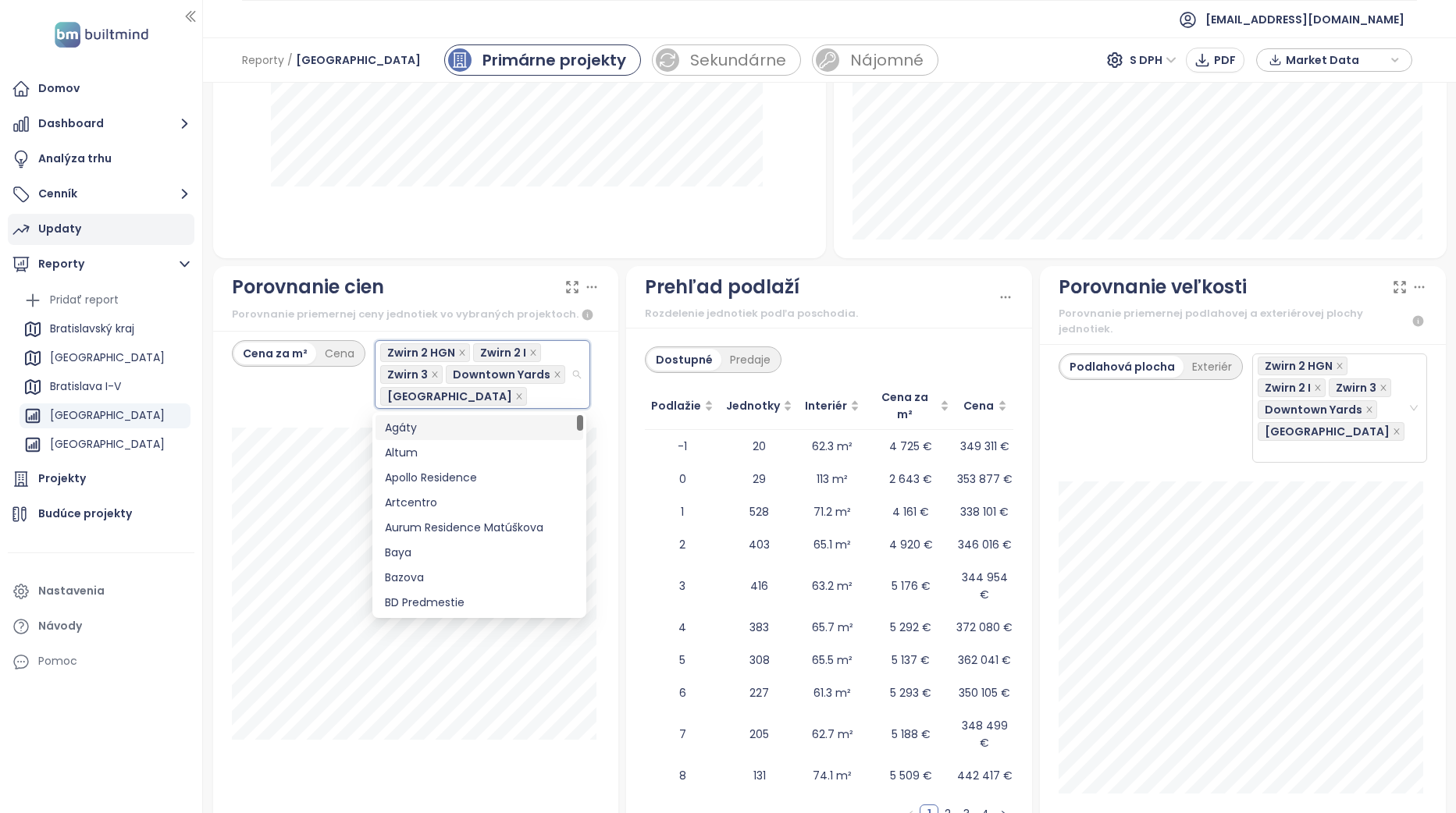
click at [569, 288] on icon at bounding box center [572, 287] width 16 height 16
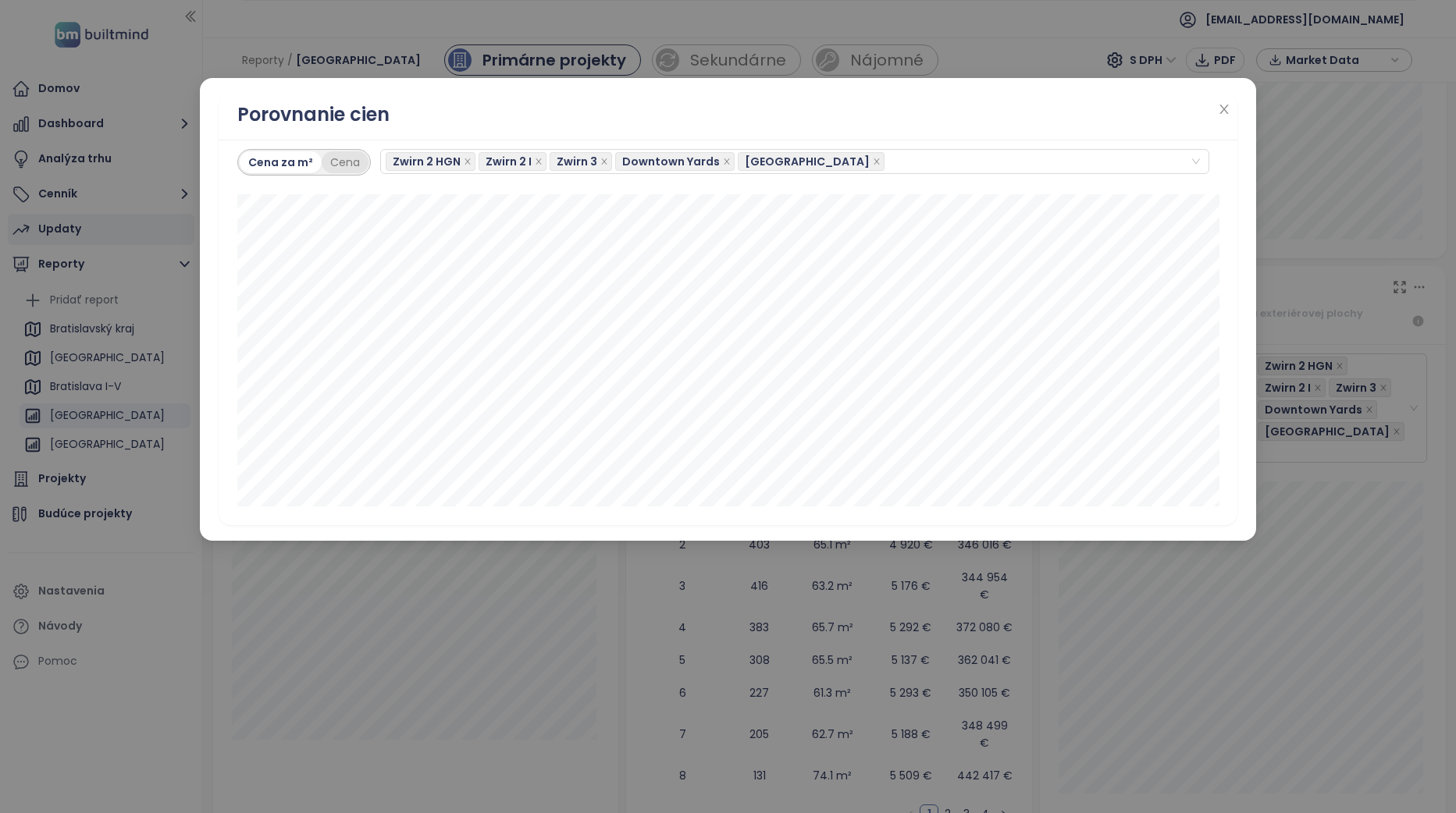
click at [340, 155] on div "Cena" at bounding box center [345, 162] width 47 height 22
click at [289, 158] on div "Cena za m²" at bounding box center [279, 162] width 81 height 22
click at [1223, 110] on icon "close" at bounding box center [1224, 109] width 13 height 13
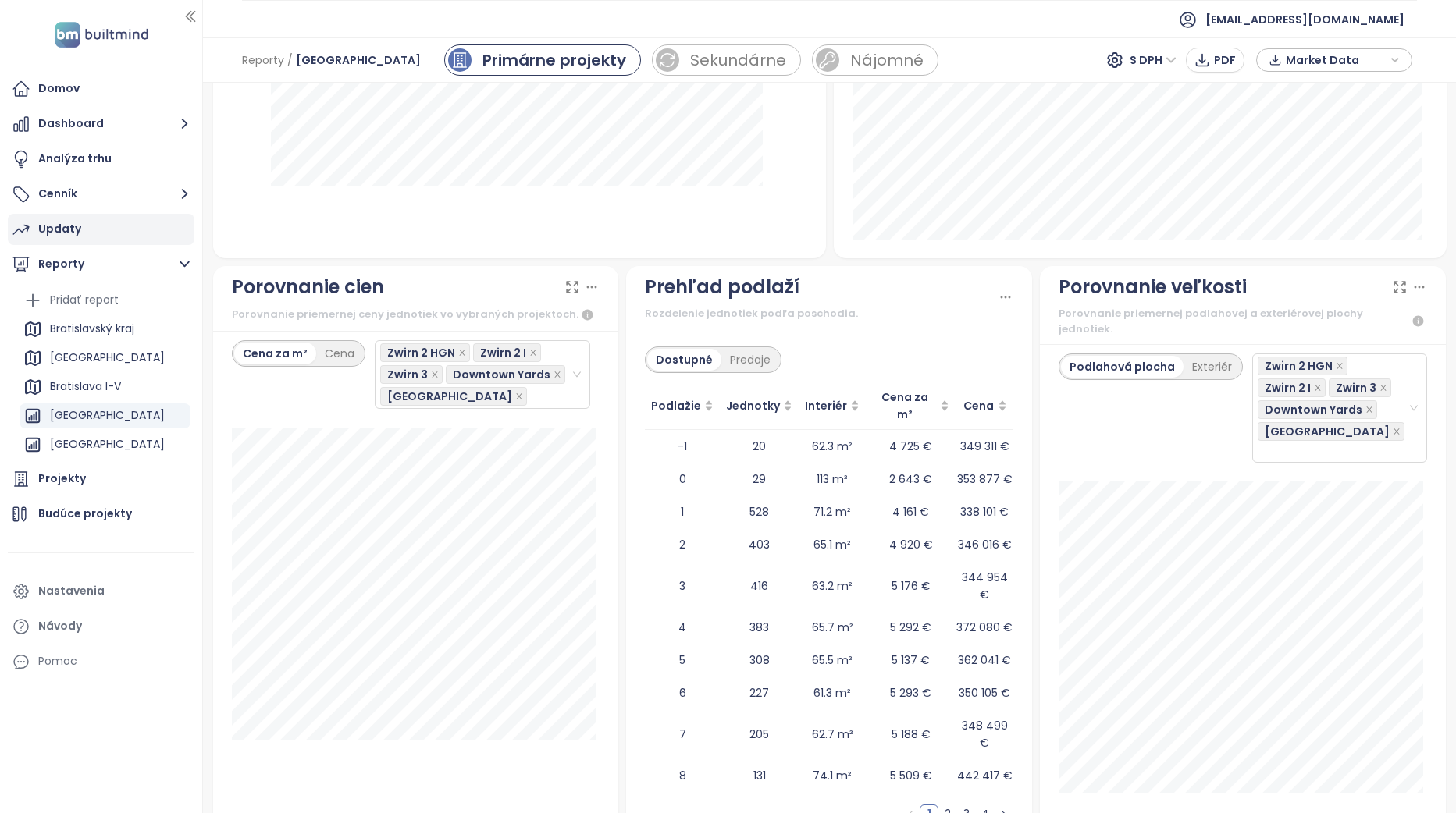
click at [1396, 285] on icon at bounding box center [1401, 287] width 11 height 11
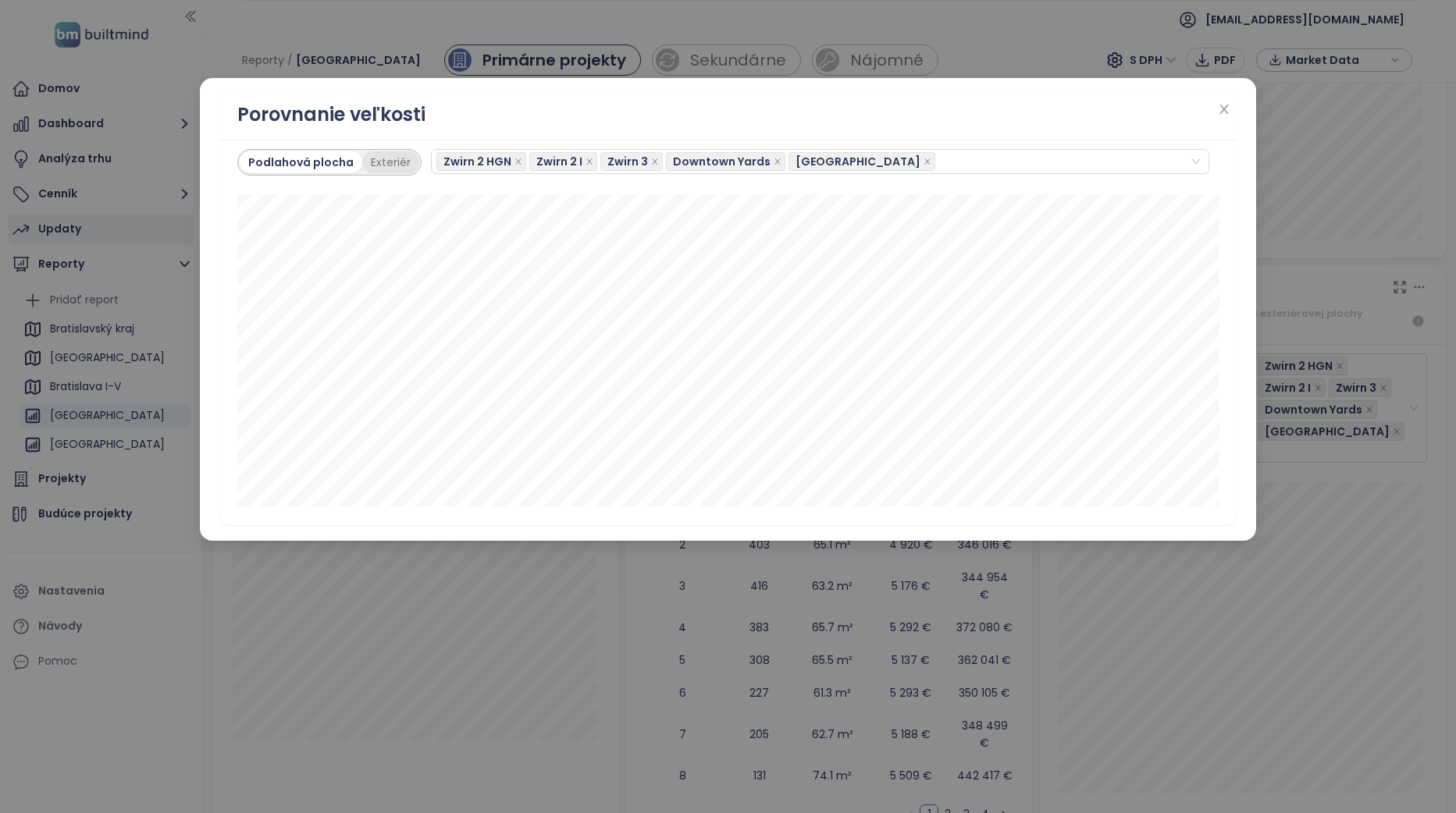
click at [367, 162] on div "Exteriér" at bounding box center [391, 162] width 57 height 22
click at [320, 166] on div "Podlahová plocha" at bounding box center [296, 162] width 115 height 22
click at [384, 166] on div "Exteriér" at bounding box center [391, 162] width 57 height 22
click at [330, 161] on div "Podlahová plocha" at bounding box center [296, 162] width 115 height 22
click at [1223, 111] on icon "close" at bounding box center [1225, 109] width 8 height 9
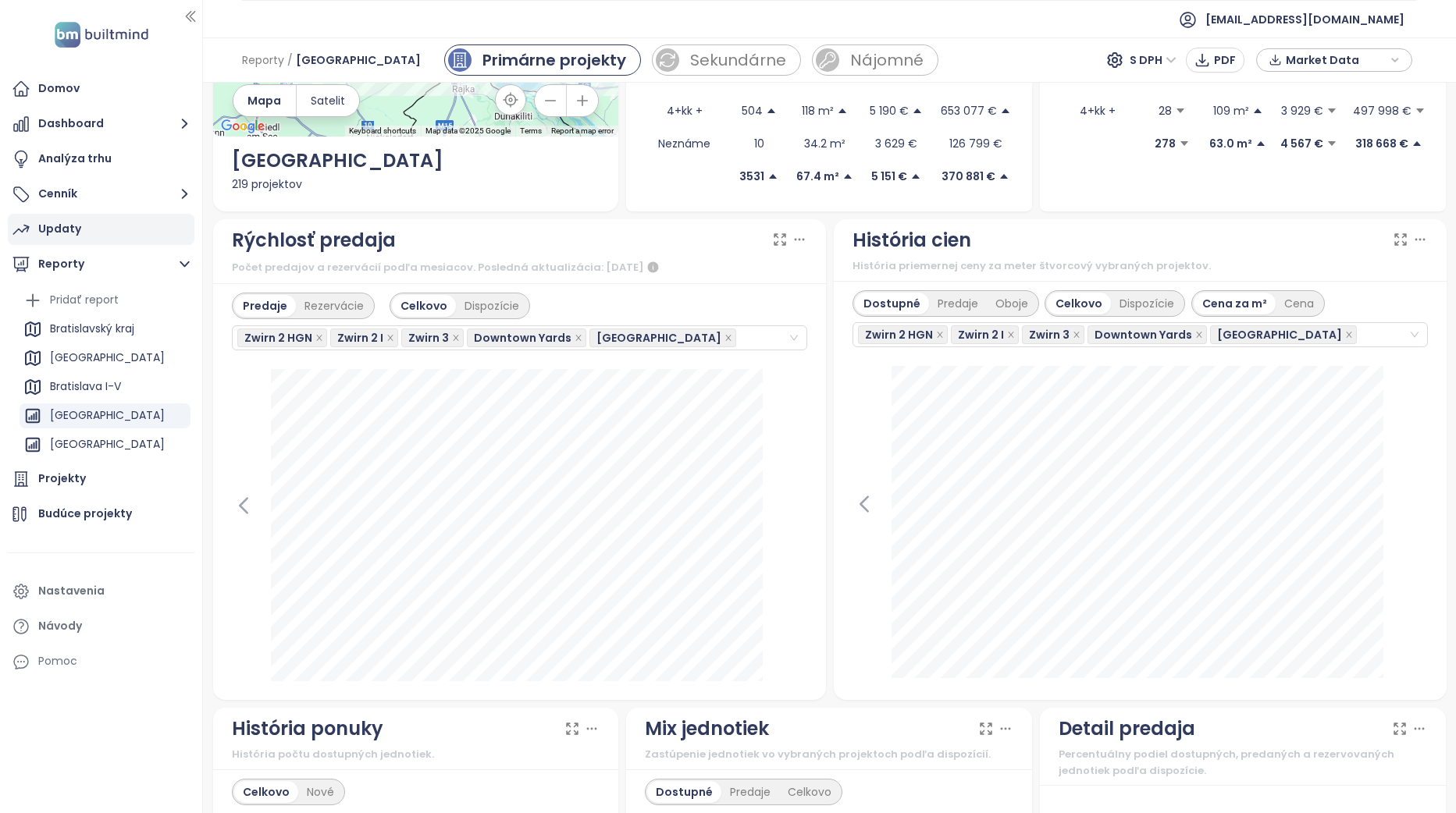
scroll to position [0, 0]
